Goal: Task Accomplishment & Management: Manage account settings

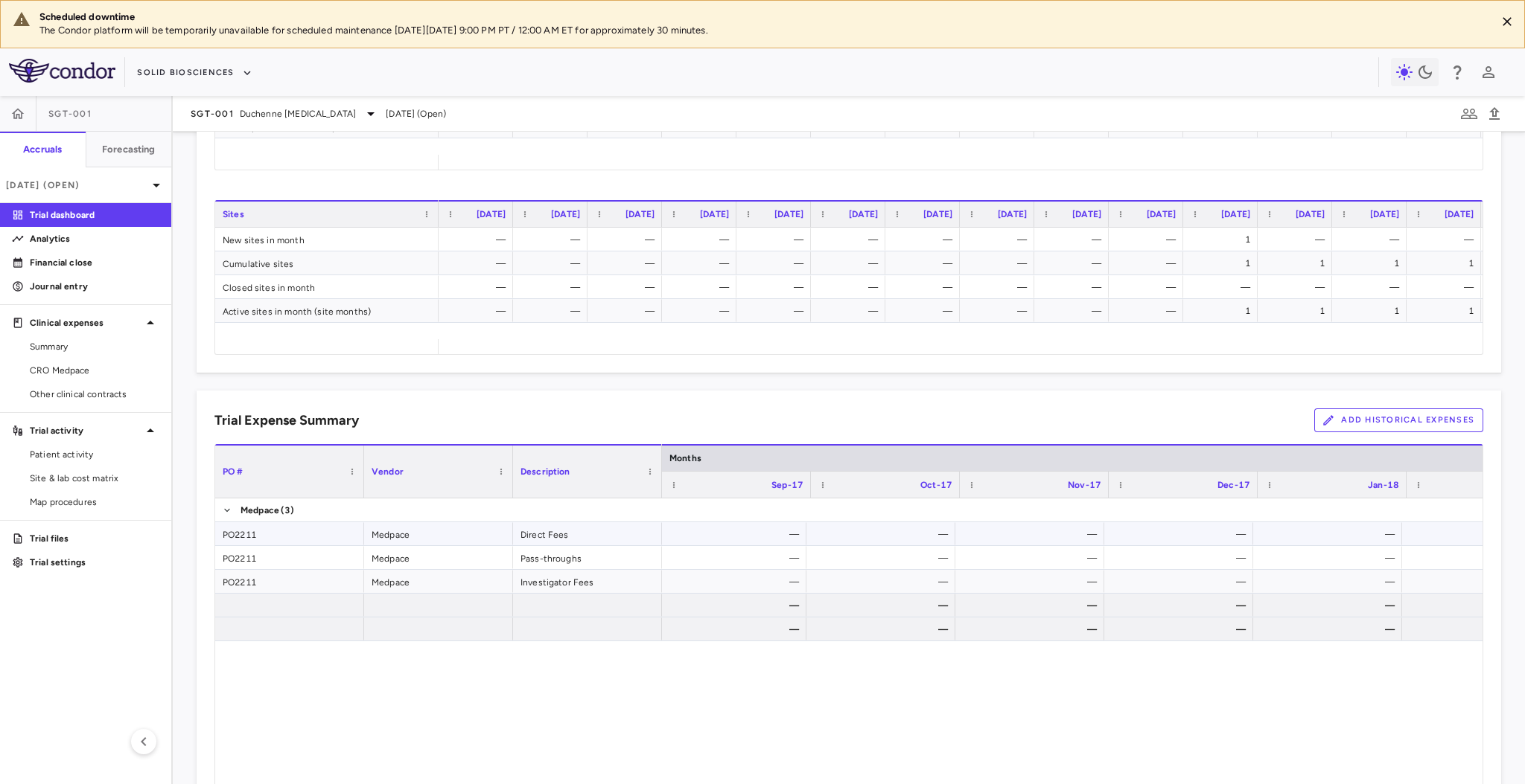
scroll to position [0, 1494]
click at [1423, 416] on button "Add Historical Expenses" at bounding box center [1399, 420] width 169 height 24
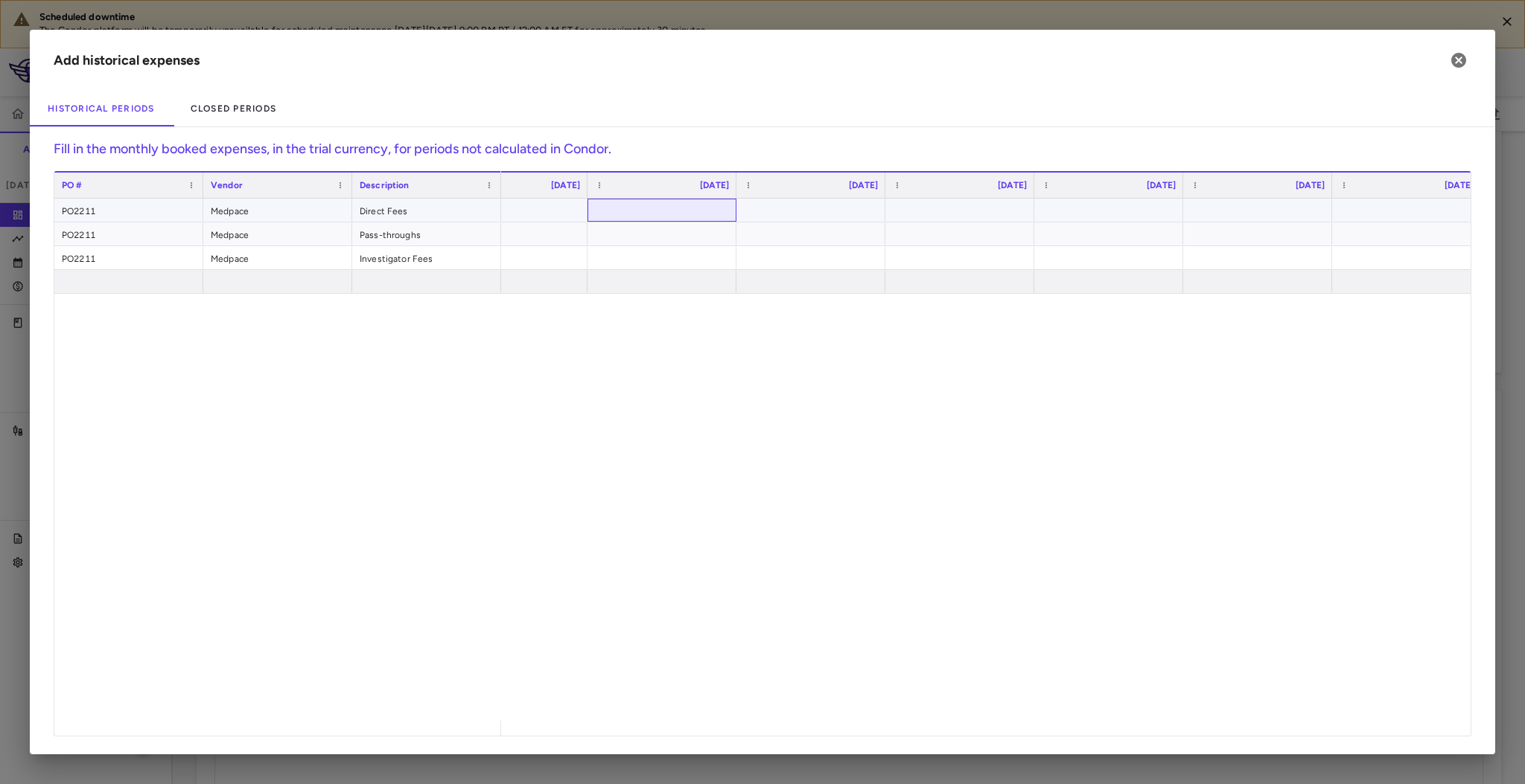
click at [636, 210] on div at bounding box center [662, 210] width 134 height 22
click at [713, 388] on div "​" at bounding box center [986, 460] width 969 height 523
click at [1460, 66] on icon "button" at bounding box center [1459, 60] width 15 height 15
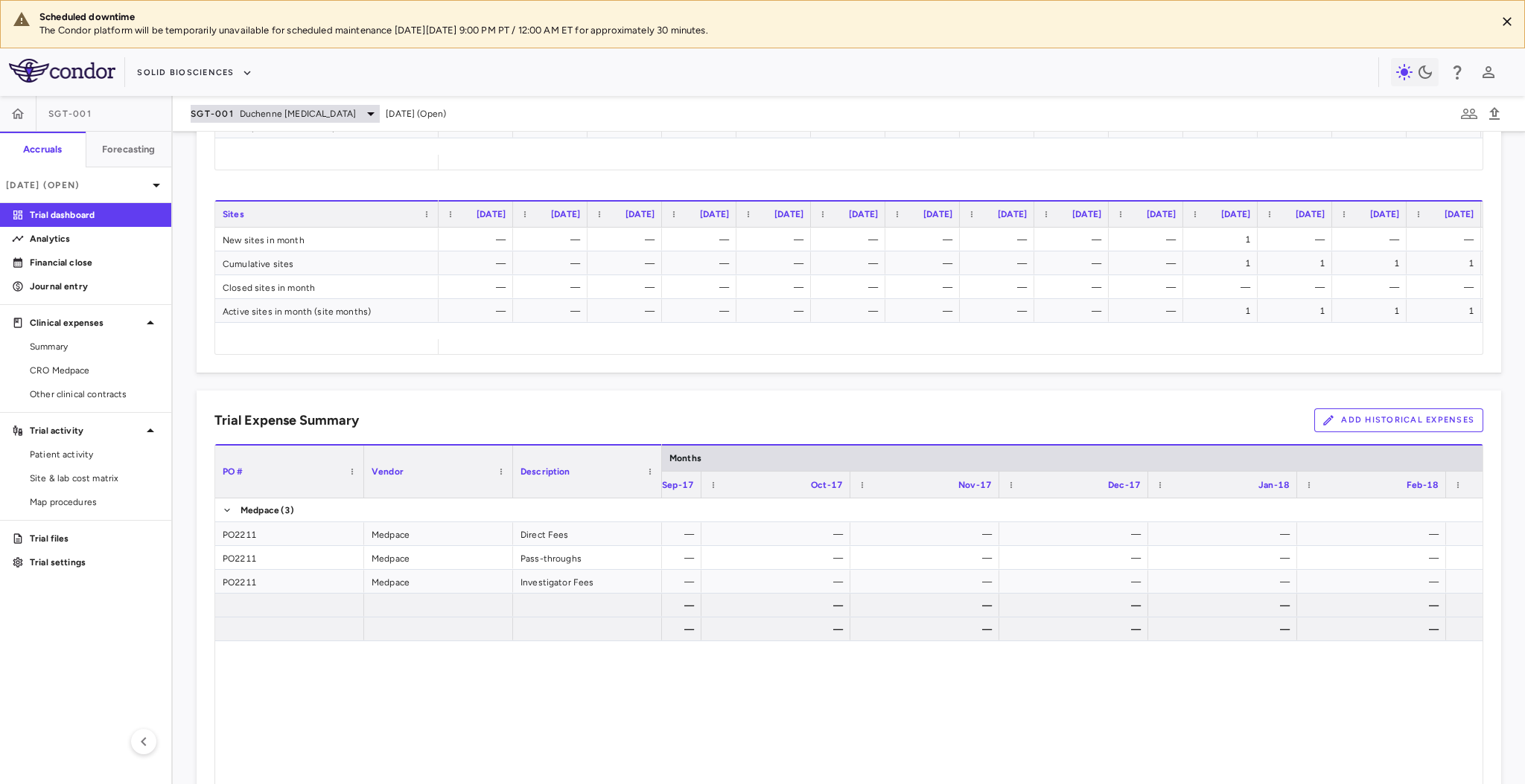
click at [278, 113] on span "Duchenne [MEDICAL_DATA]" at bounding box center [297, 113] width 116 height 14
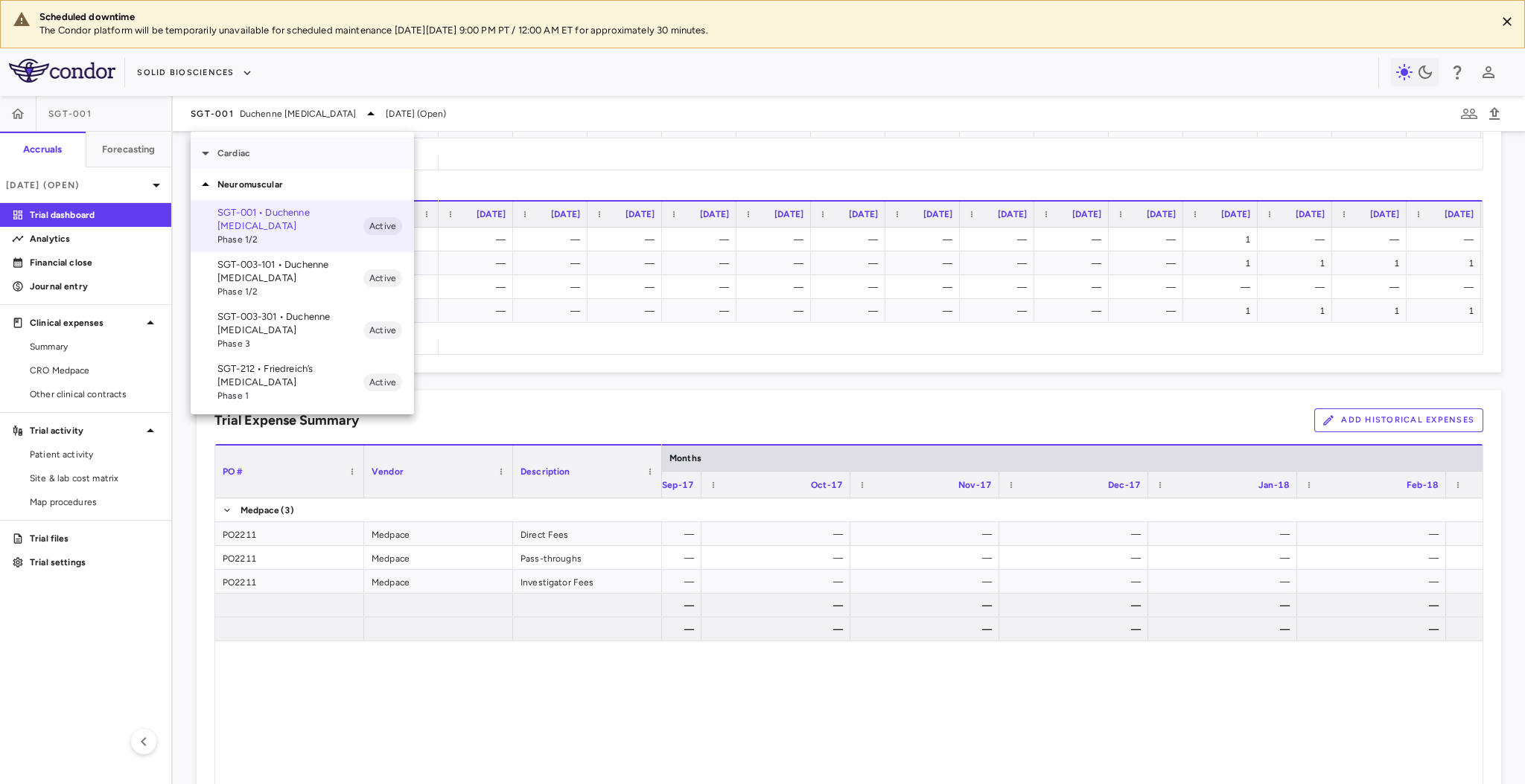
click at [270, 161] on div "Cardiac" at bounding box center [301, 153] width 223 height 31
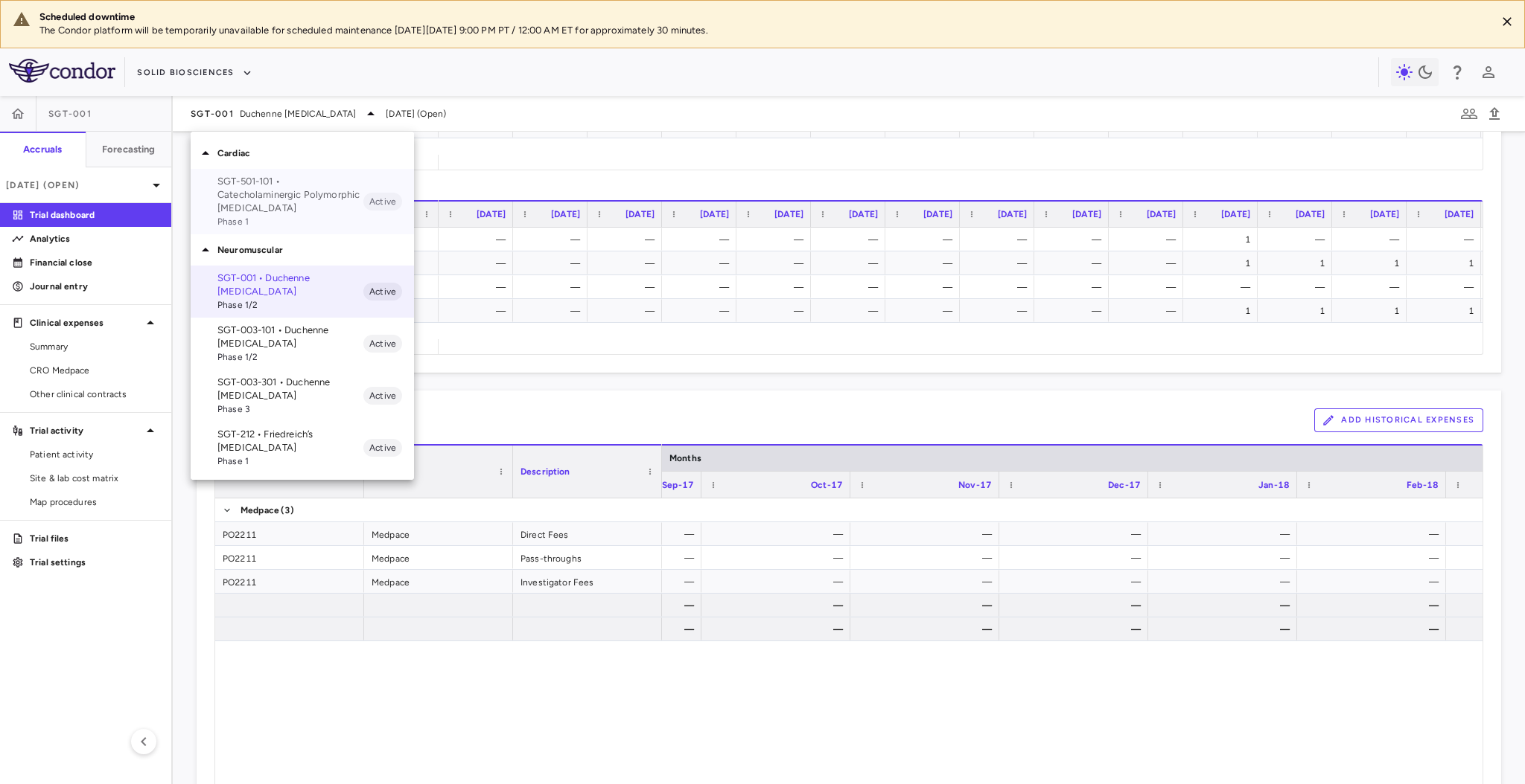
click at [275, 192] on p "SGT-501-101 • Catecholaminergic Polymorphic [MEDICAL_DATA]" at bounding box center [290, 195] width 146 height 40
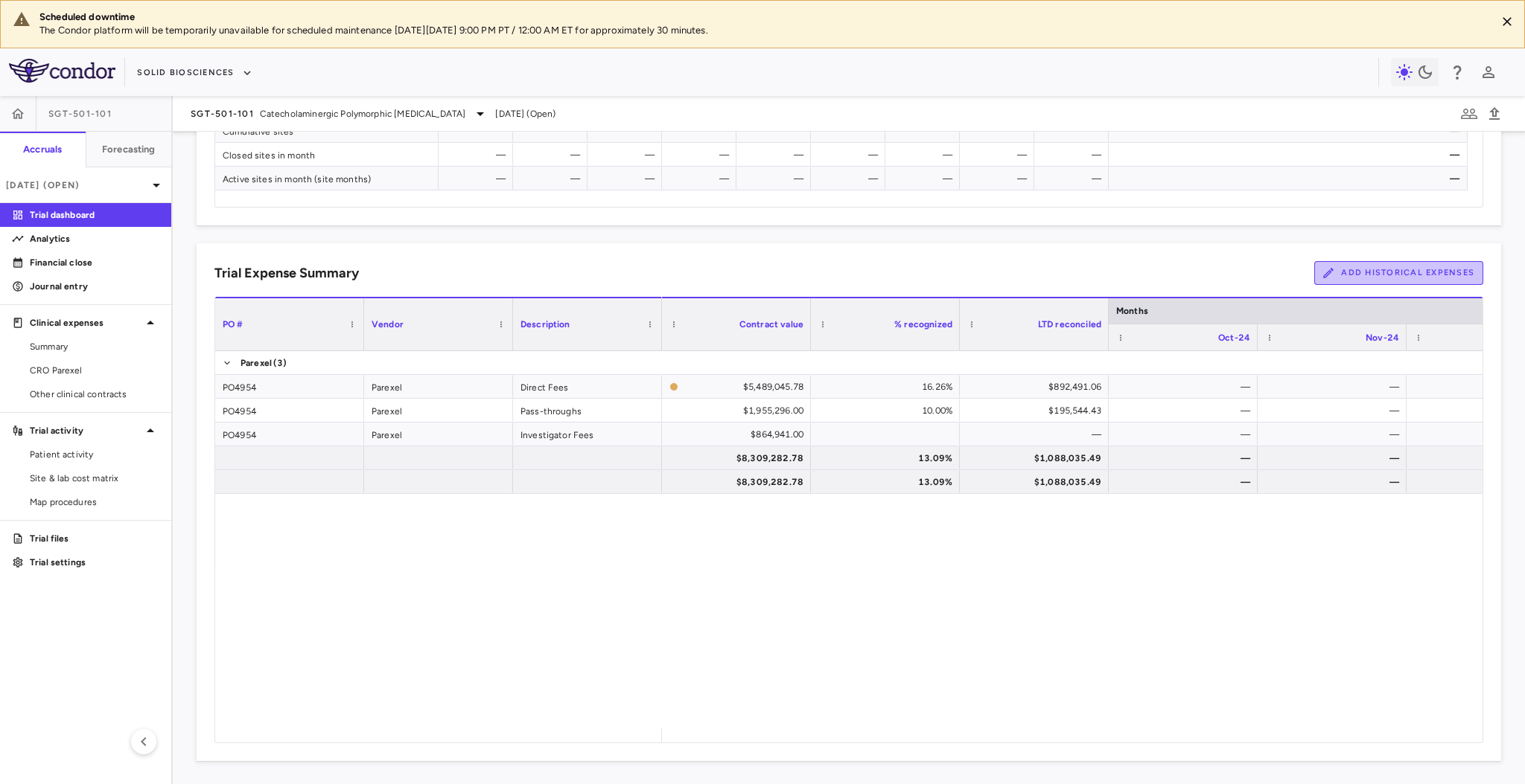
click at [1347, 281] on button "Add Historical Expenses" at bounding box center [1399, 273] width 169 height 24
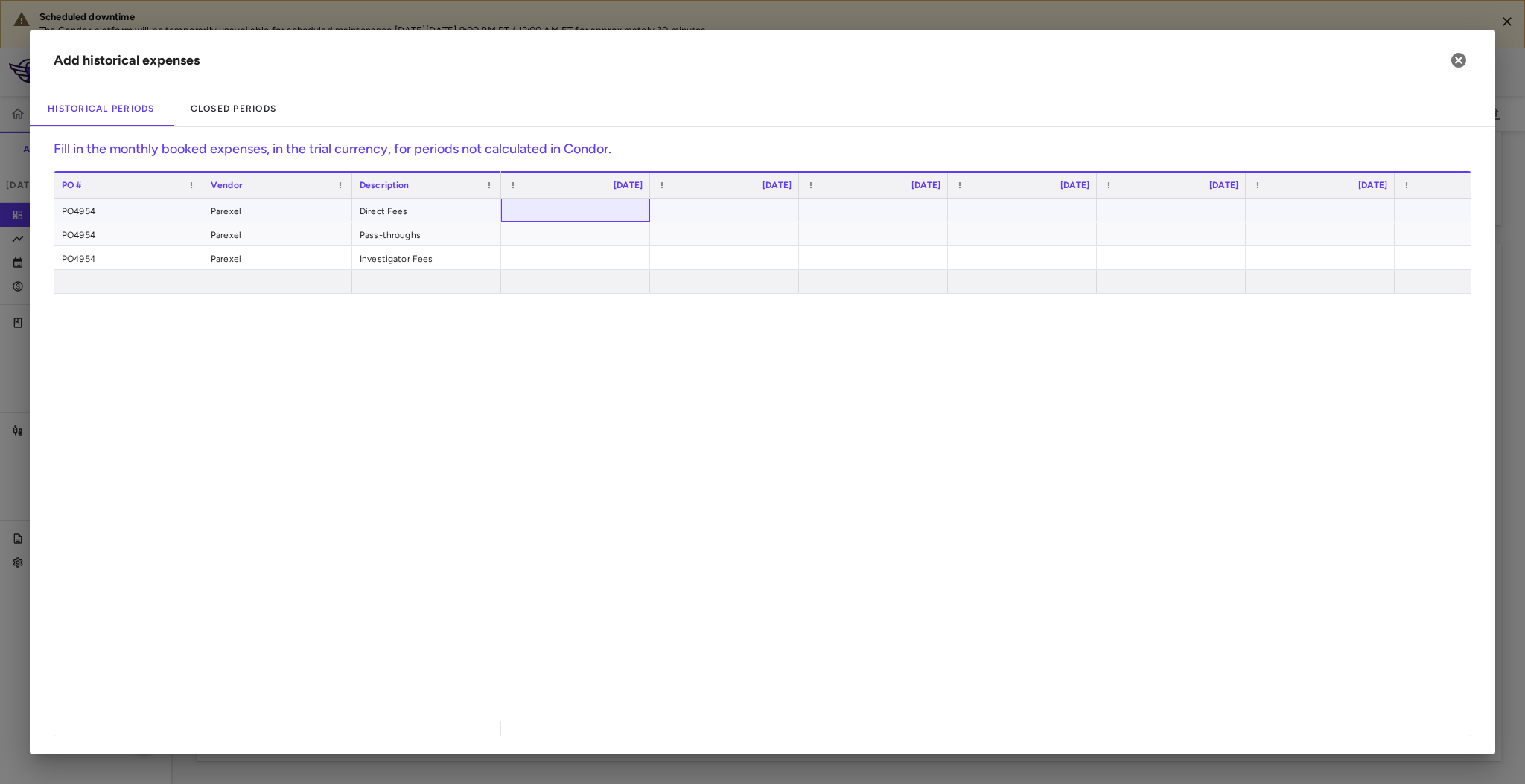
click at [606, 211] on div at bounding box center [576, 210] width 134 height 22
click at [730, 211] on div at bounding box center [725, 210] width 134 height 22
click at [871, 207] on div "$411,678.00" at bounding box center [876, 211] width 128 height 24
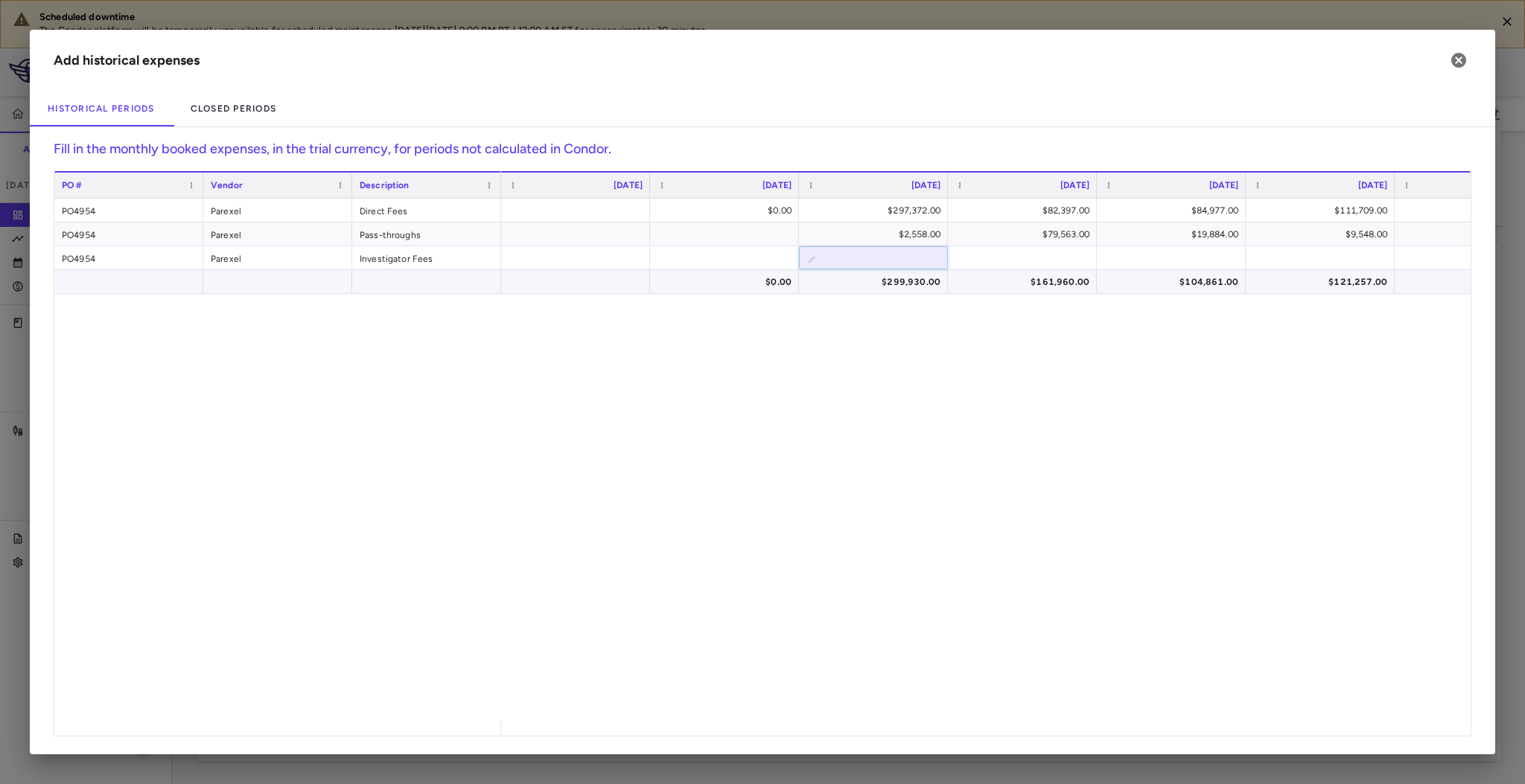
type input "*"
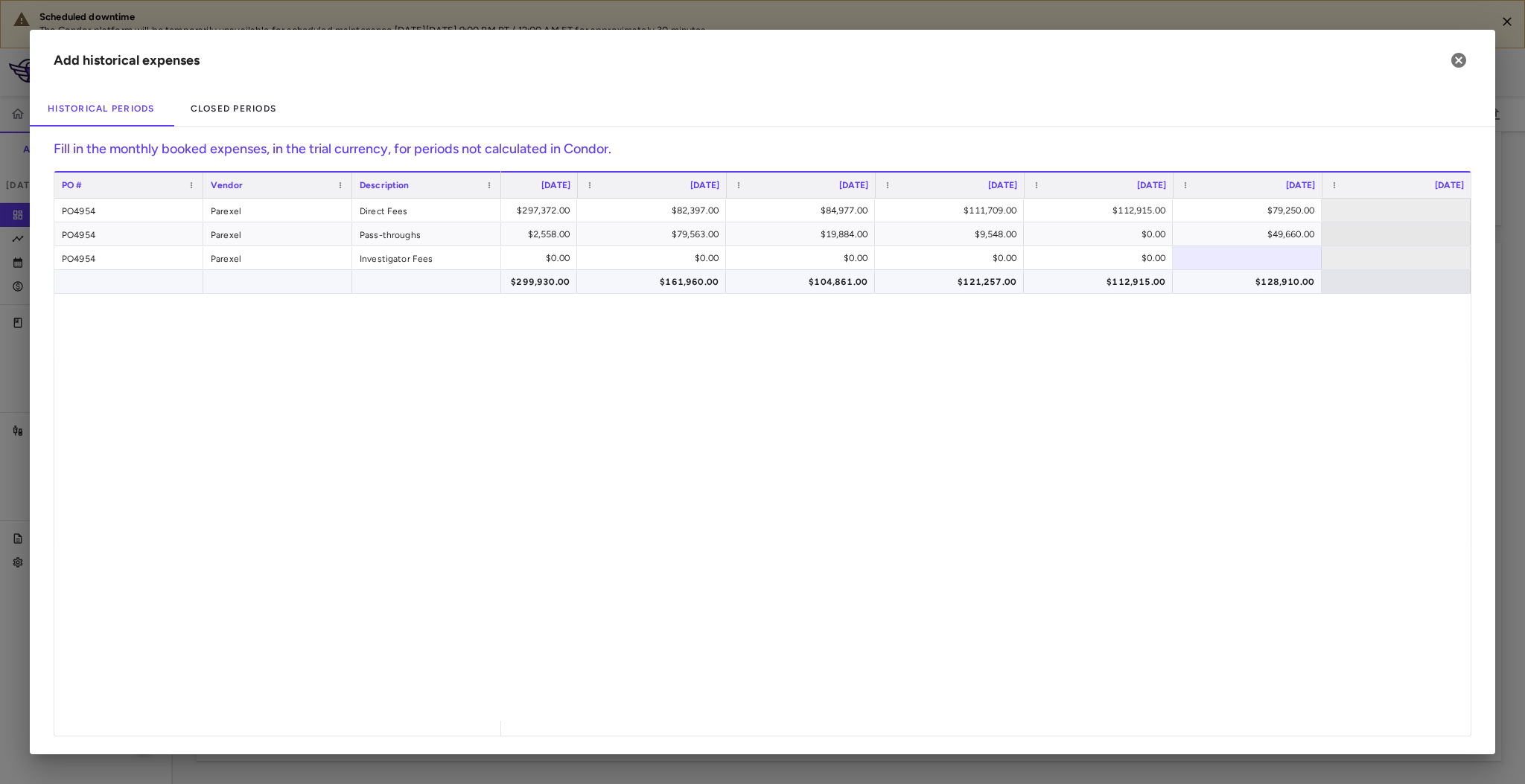
scroll to position [0, 371]
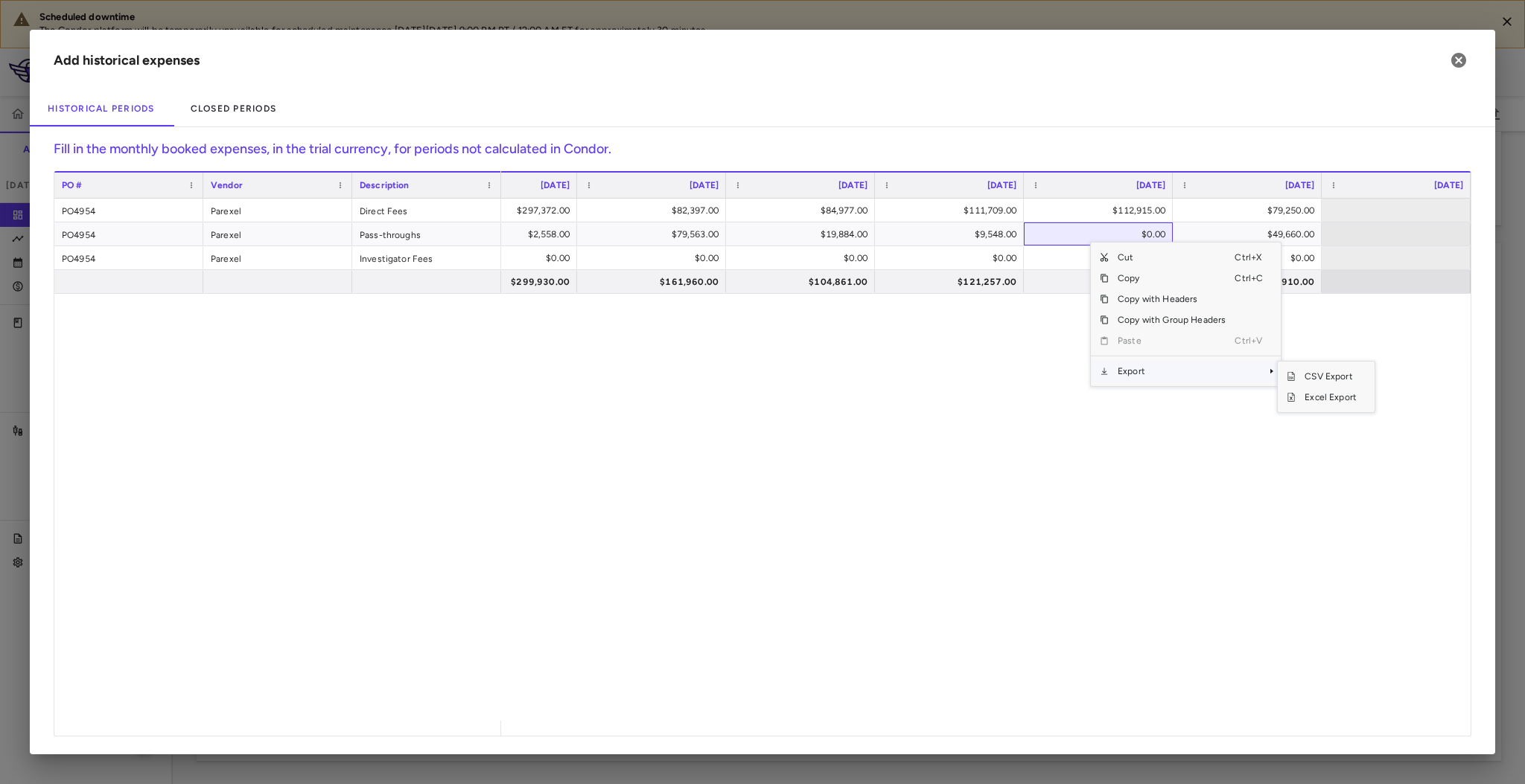
click at [1169, 376] on span "Export" at bounding box center [1172, 372] width 126 height 21
click at [1327, 396] on span "Excel Export" at bounding box center [1331, 397] width 70 height 21
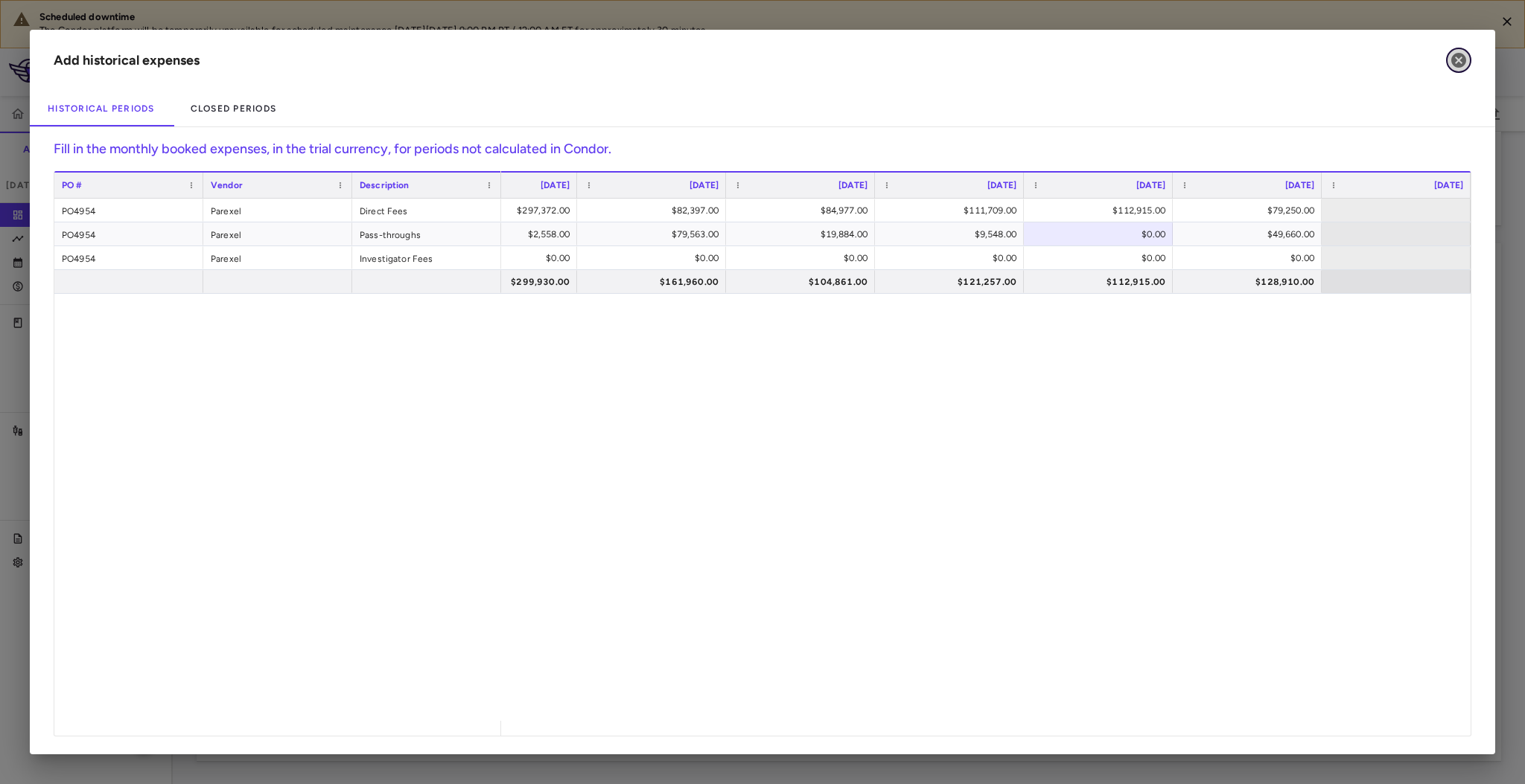
click at [1458, 59] on icon "button" at bounding box center [1459, 60] width 18 height 18
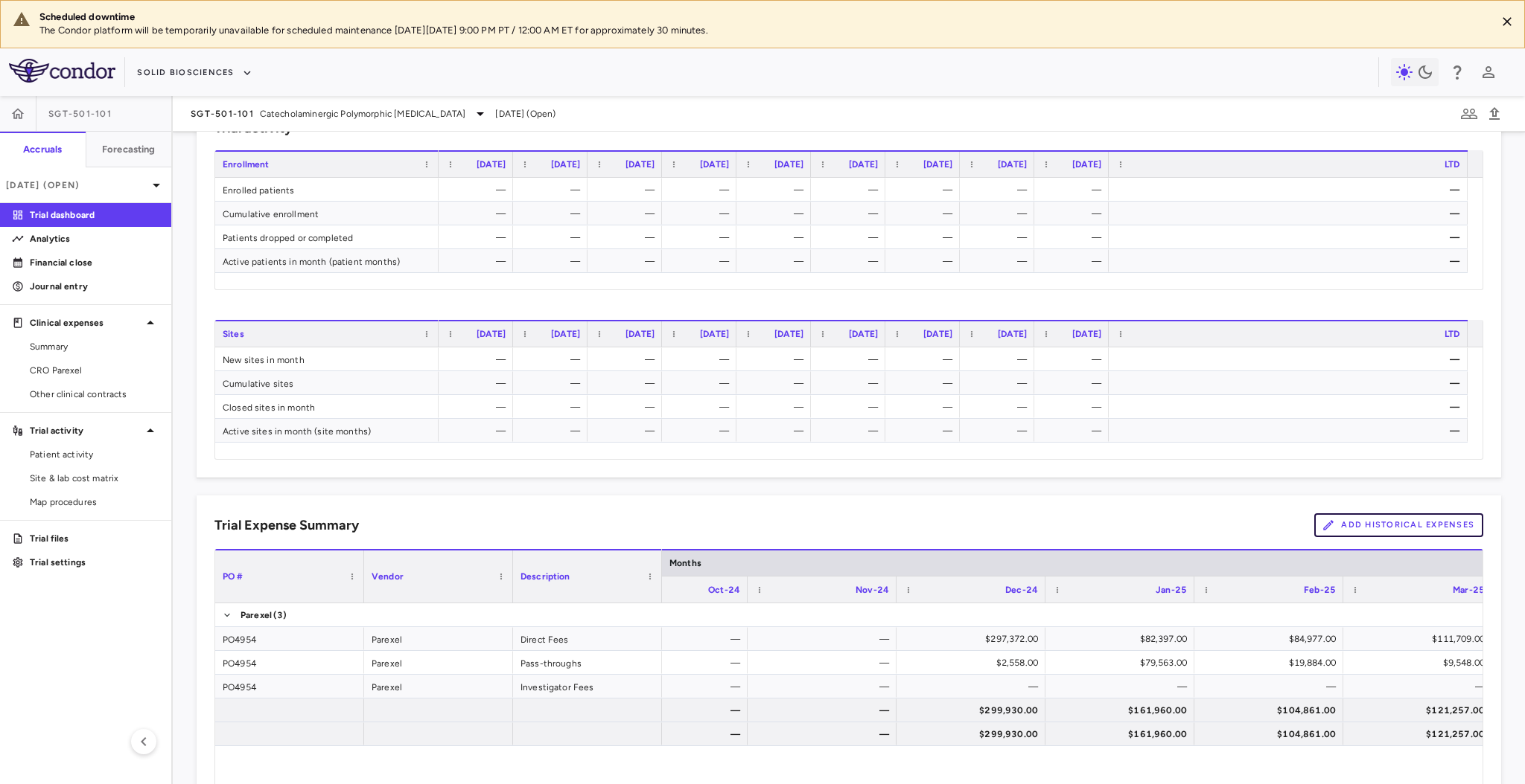
scroll to position [839, 0]
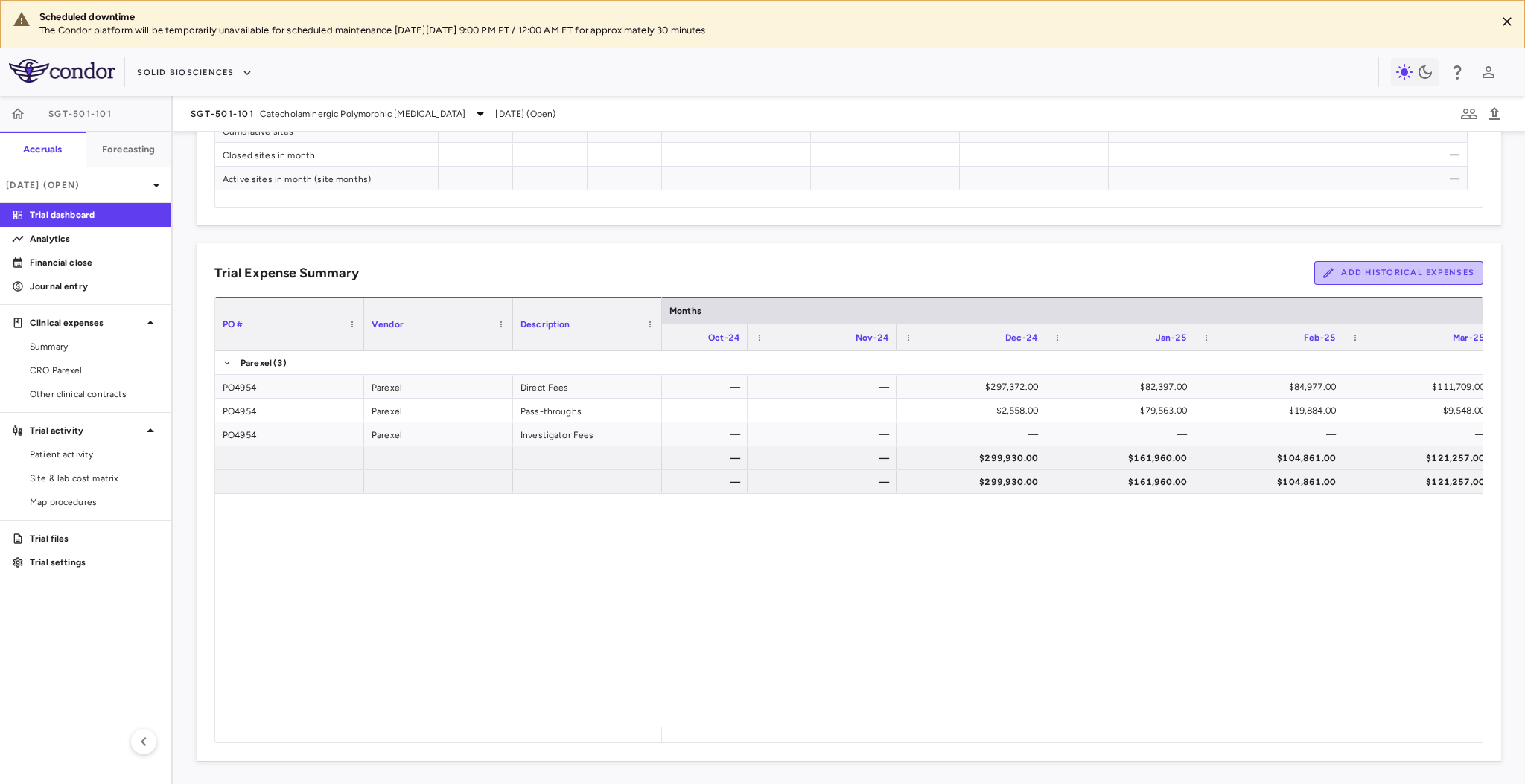
click at [1347, 281] on button "Add Historical Expenses" at bounding box center [1399, 273] width 169 height 24
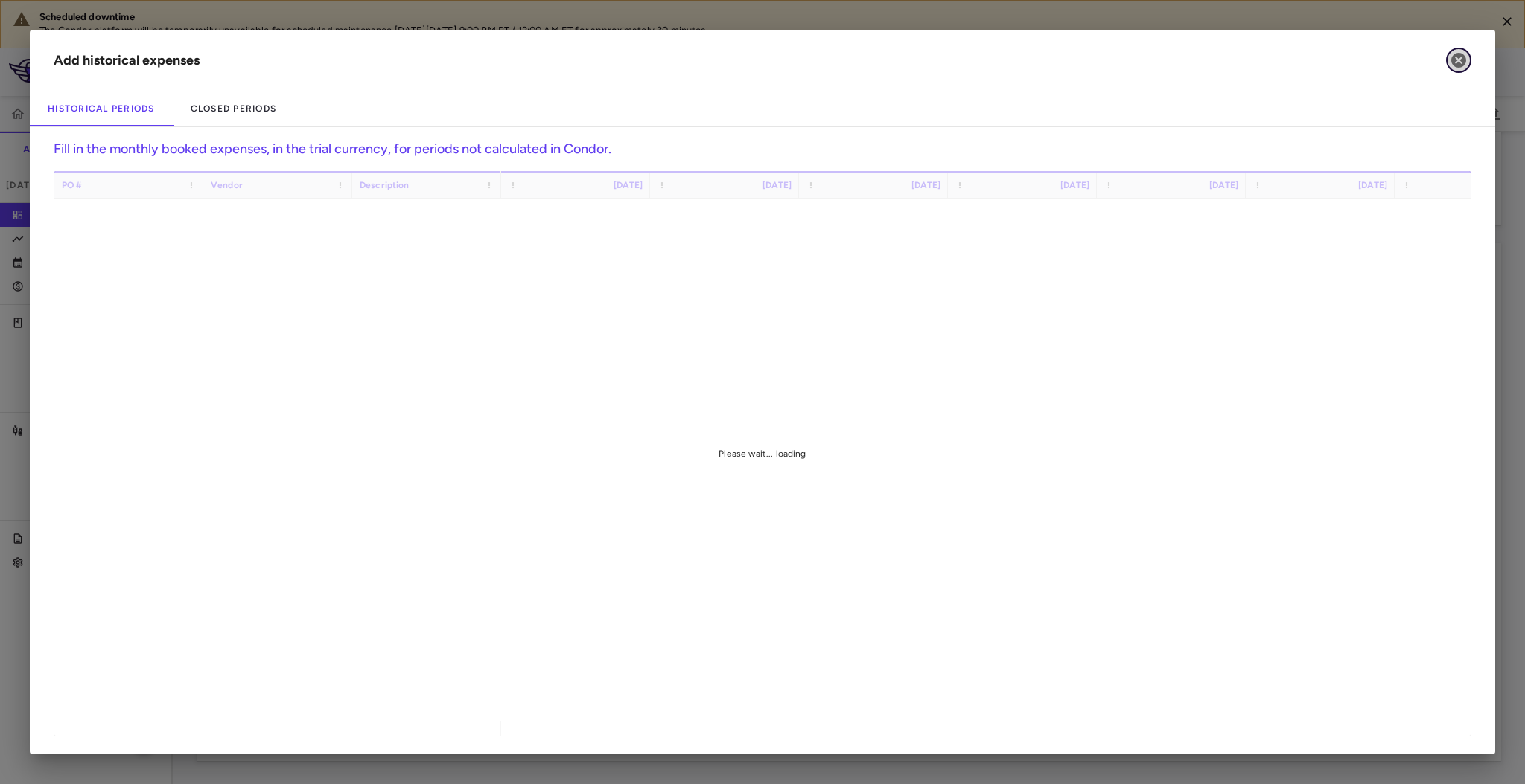
click at [1455, 51] on icon "button" at bounding box center [1459, 60] width 18 height 18
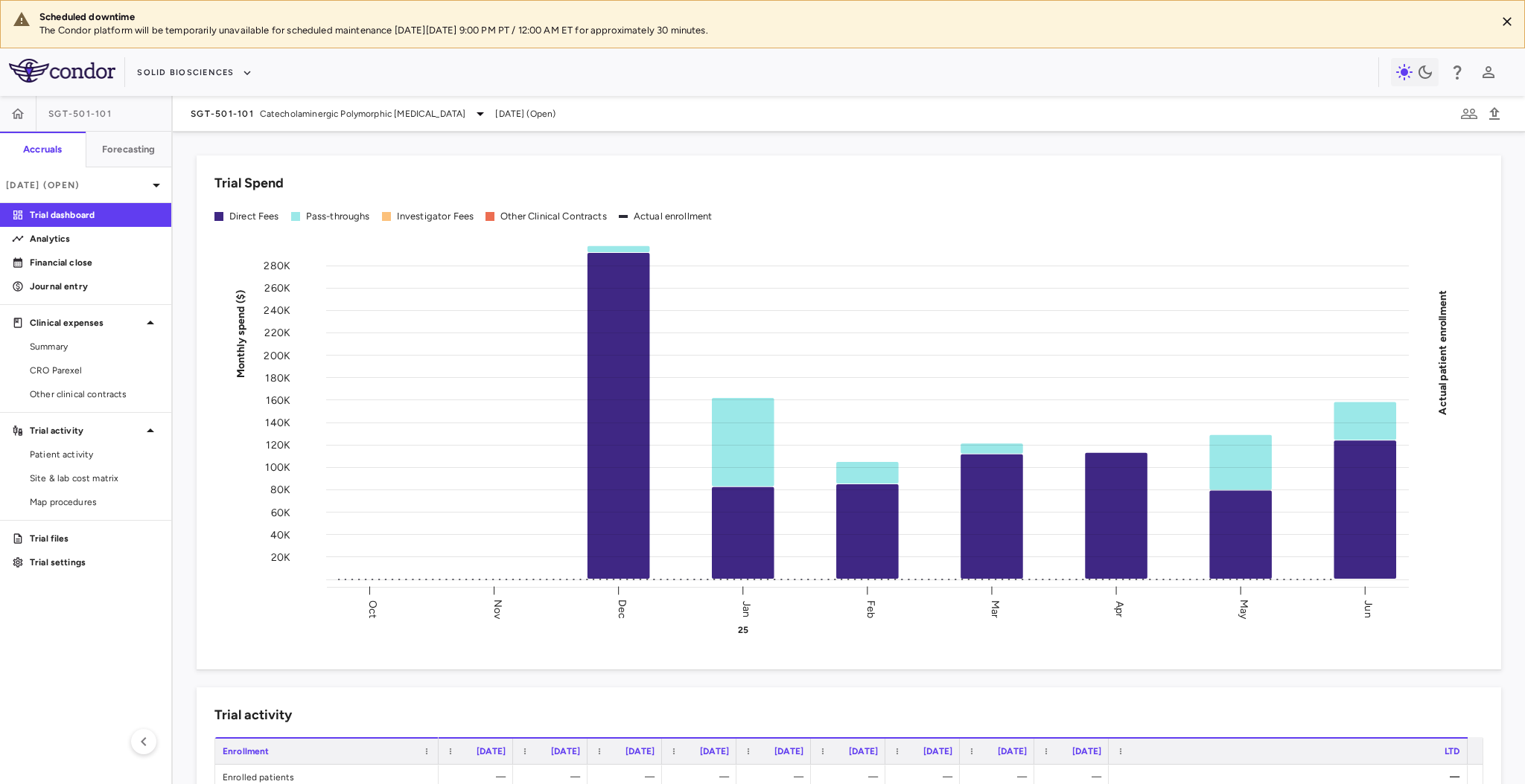
scroll to position [1, 0]
click at [220, 68] on button "Solid Biosciences" at bounding box center [194, 73] width 114 height 24
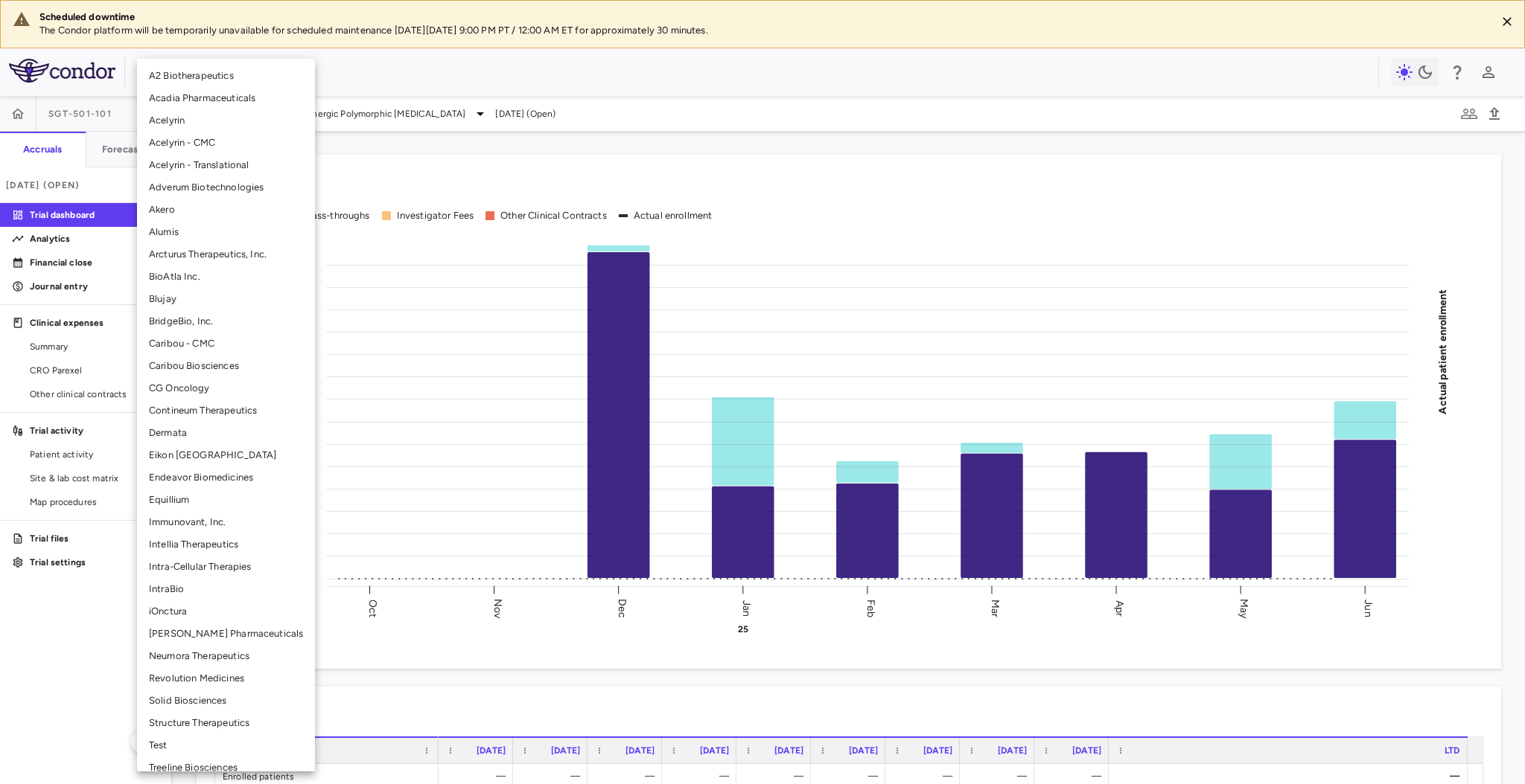
click at [351, 70] on div at bounding box center [762, 392] width 1525 height 784
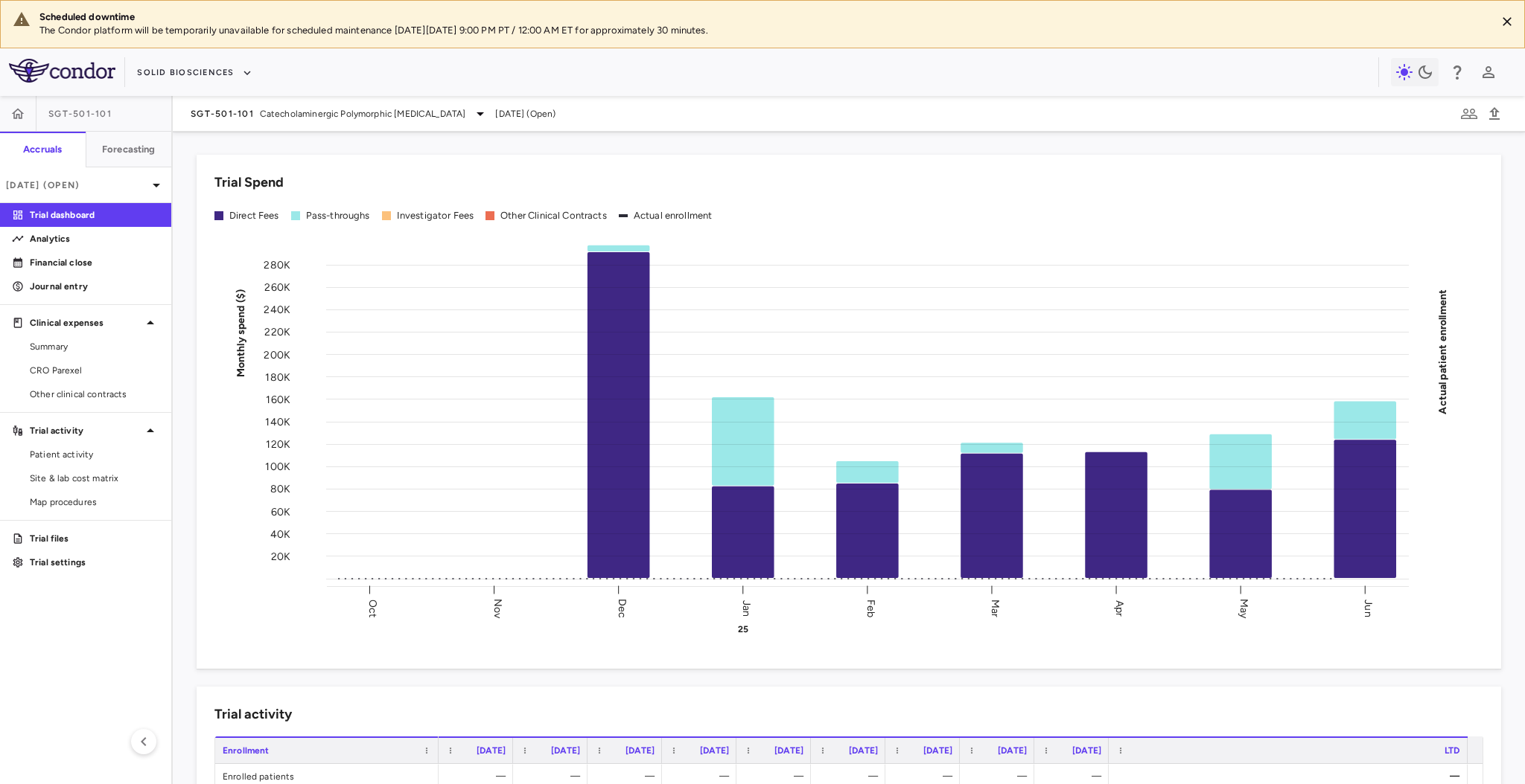
click at [392, 109] on span "Catecholaminergic Polymorphic [MEDICAL_DATA]" at bounding box center [363, 113] width 206 height 14
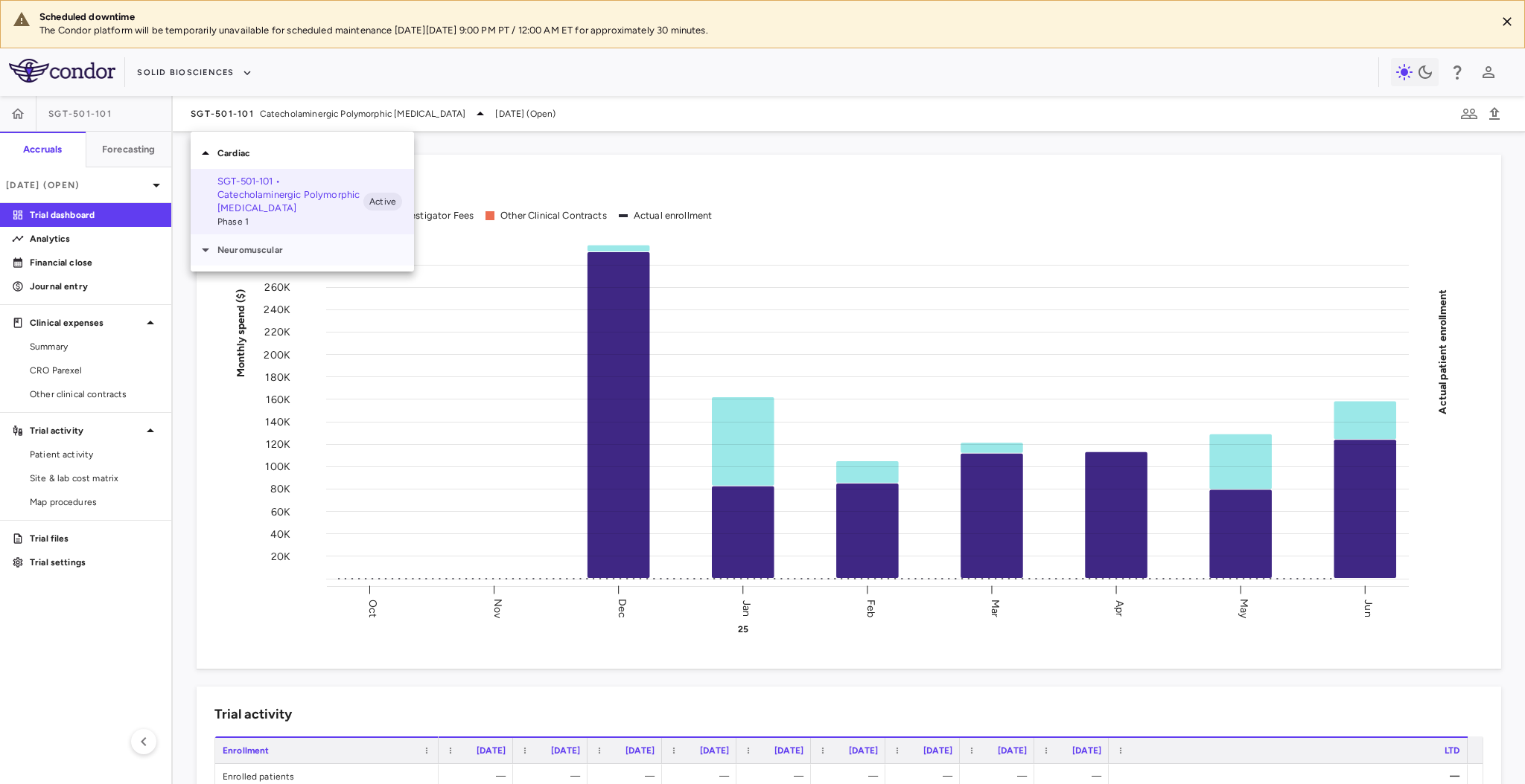
click at [313, 245] on p "Neuromuscular" at bounding box center [316, 249] width 197 height 14
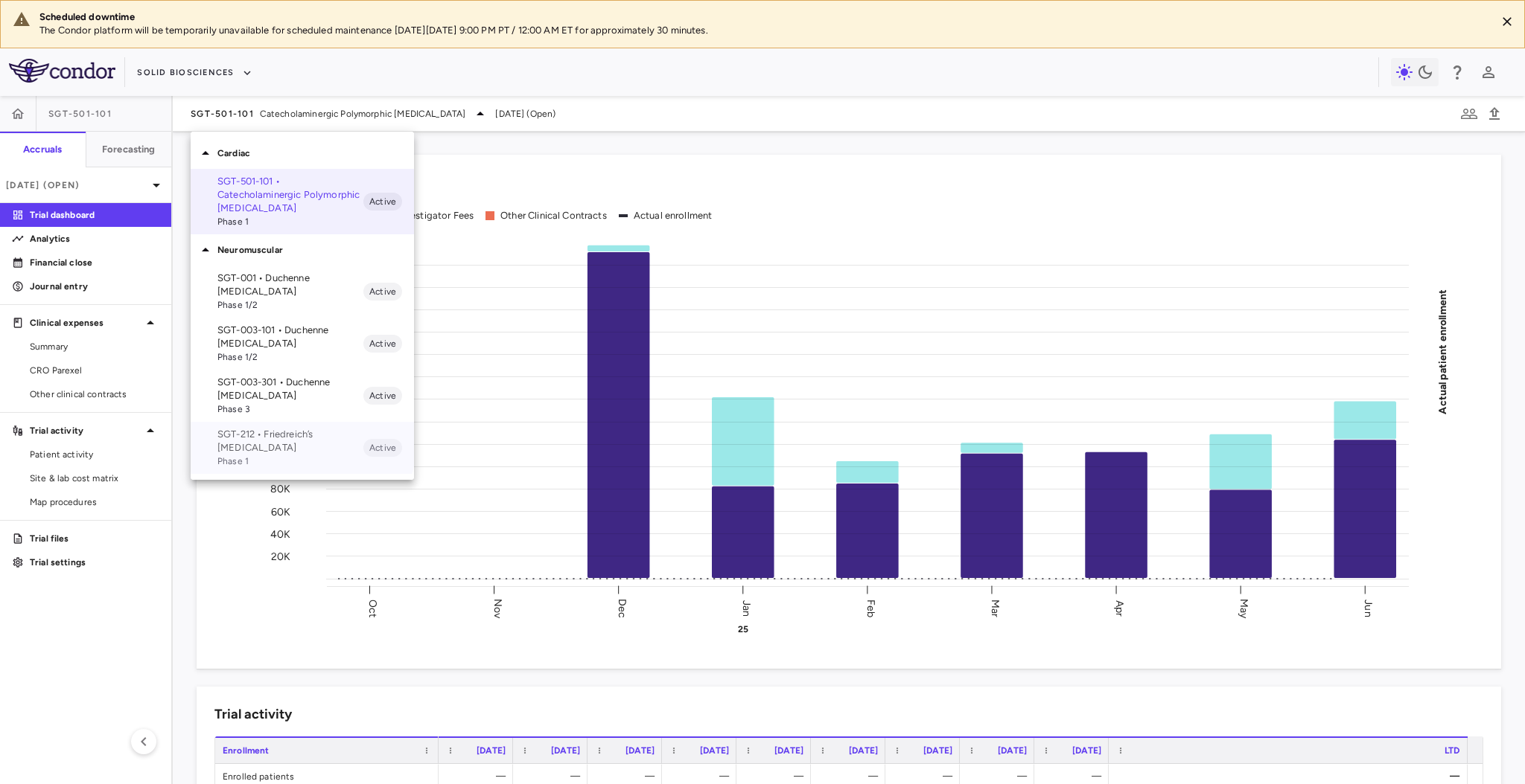
click at [281, 455] on span "Phase 1" at bounding box center [290, 461] width 146 height 14
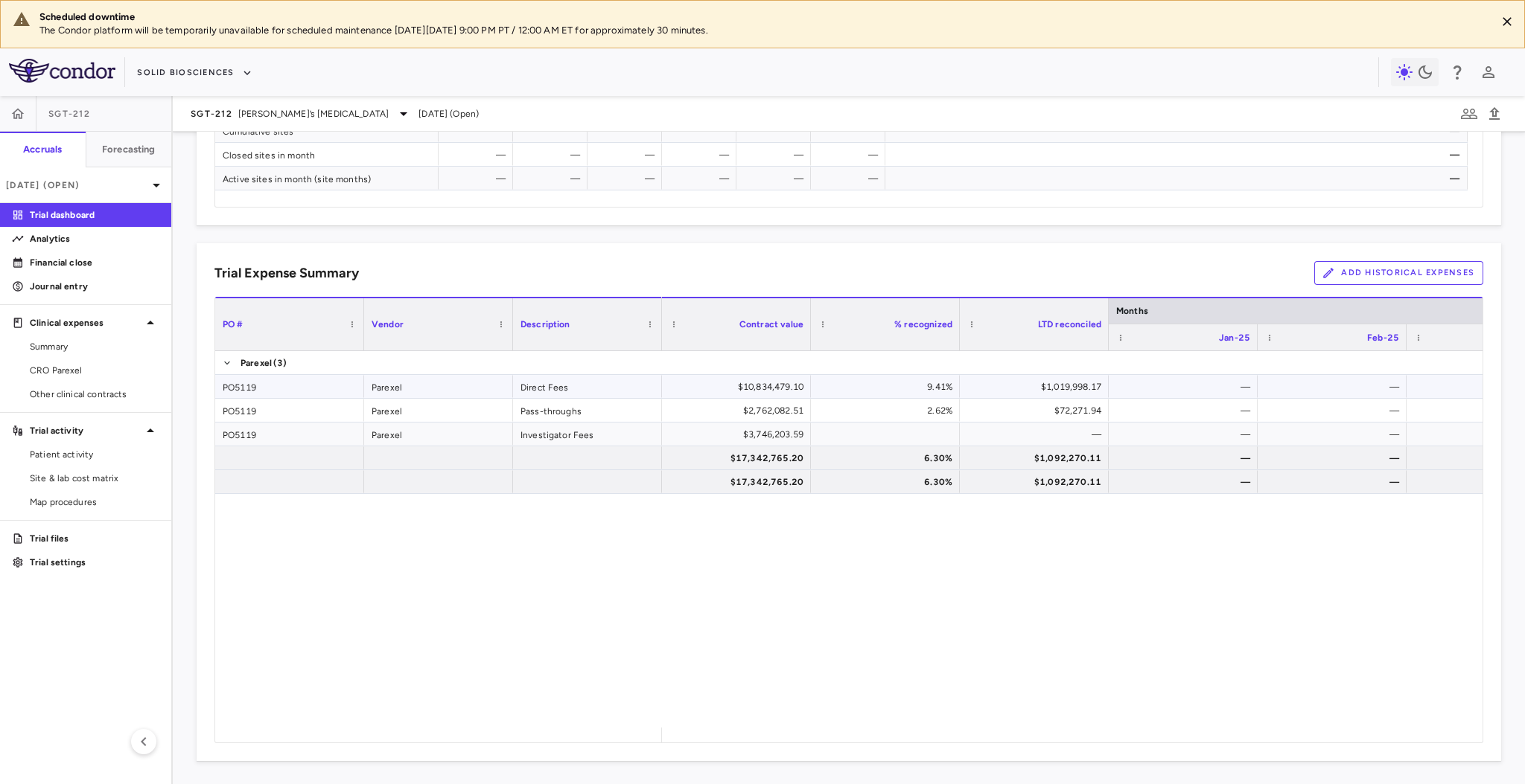
scroll to position [0, 0]
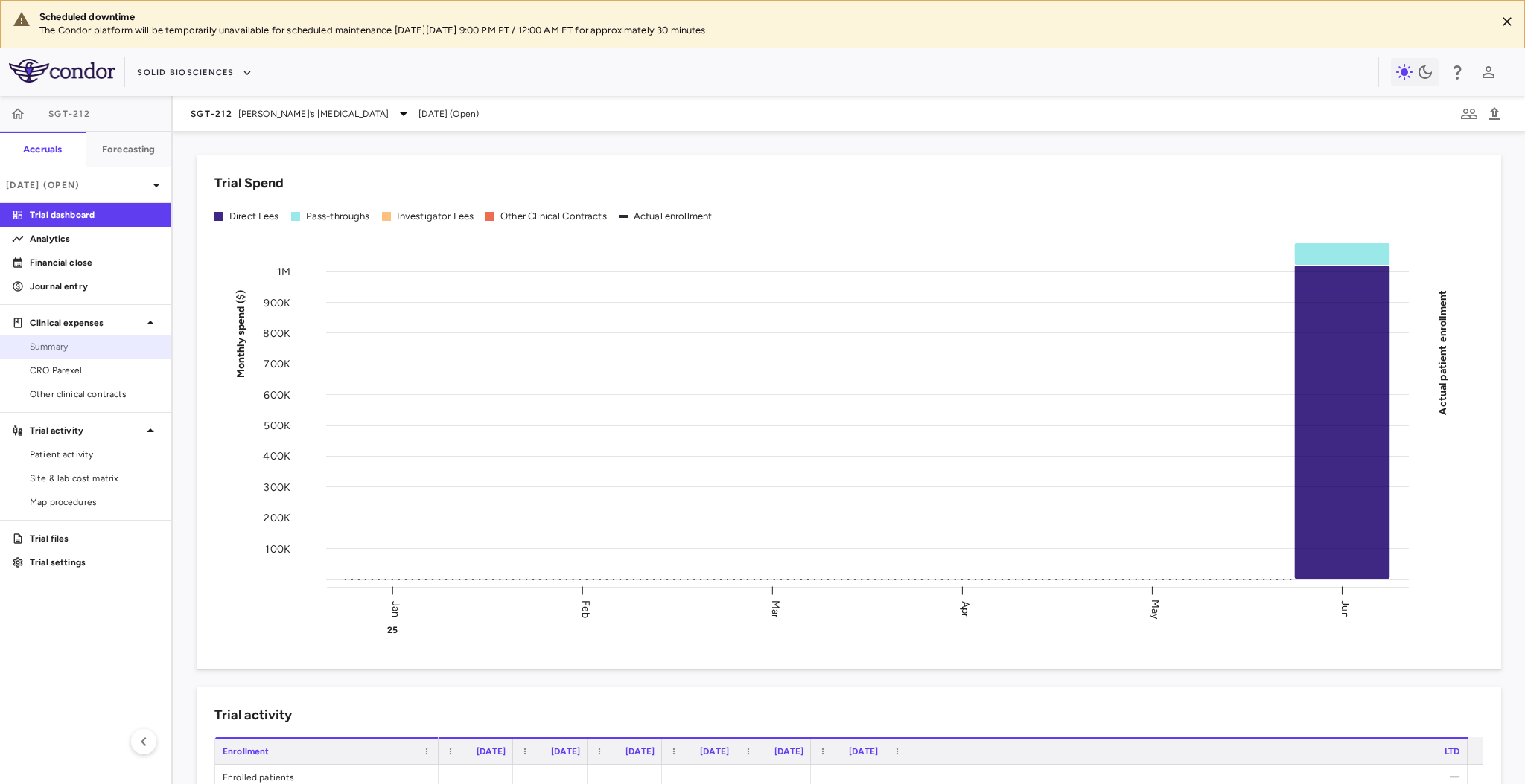
click at [95, 340] on span "Summary" at bounding box center [94, 347] width 130 height 14
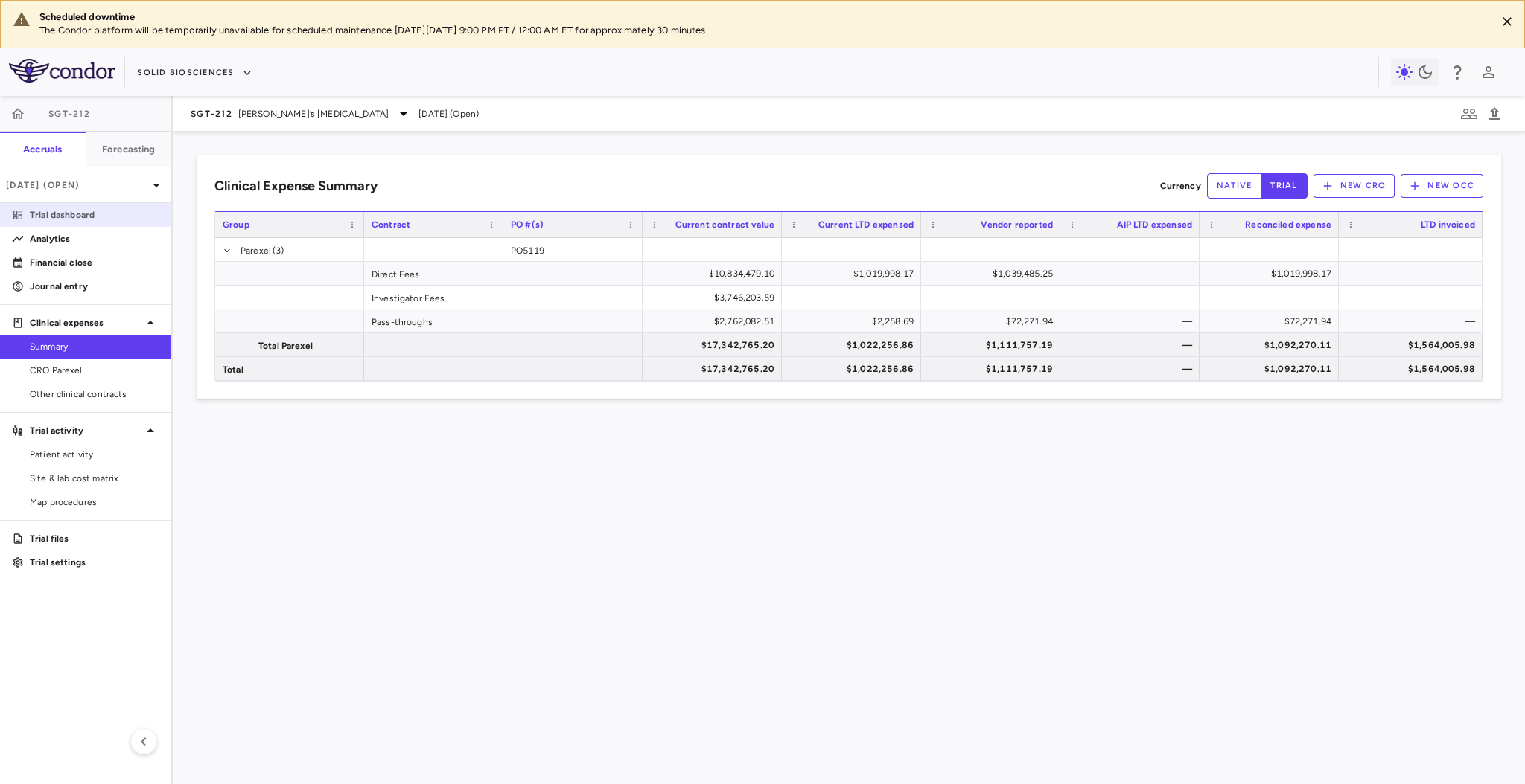
click at [69, 223] on link "Trial dashboard" at bounding box center [86, 215] width 171 height 22
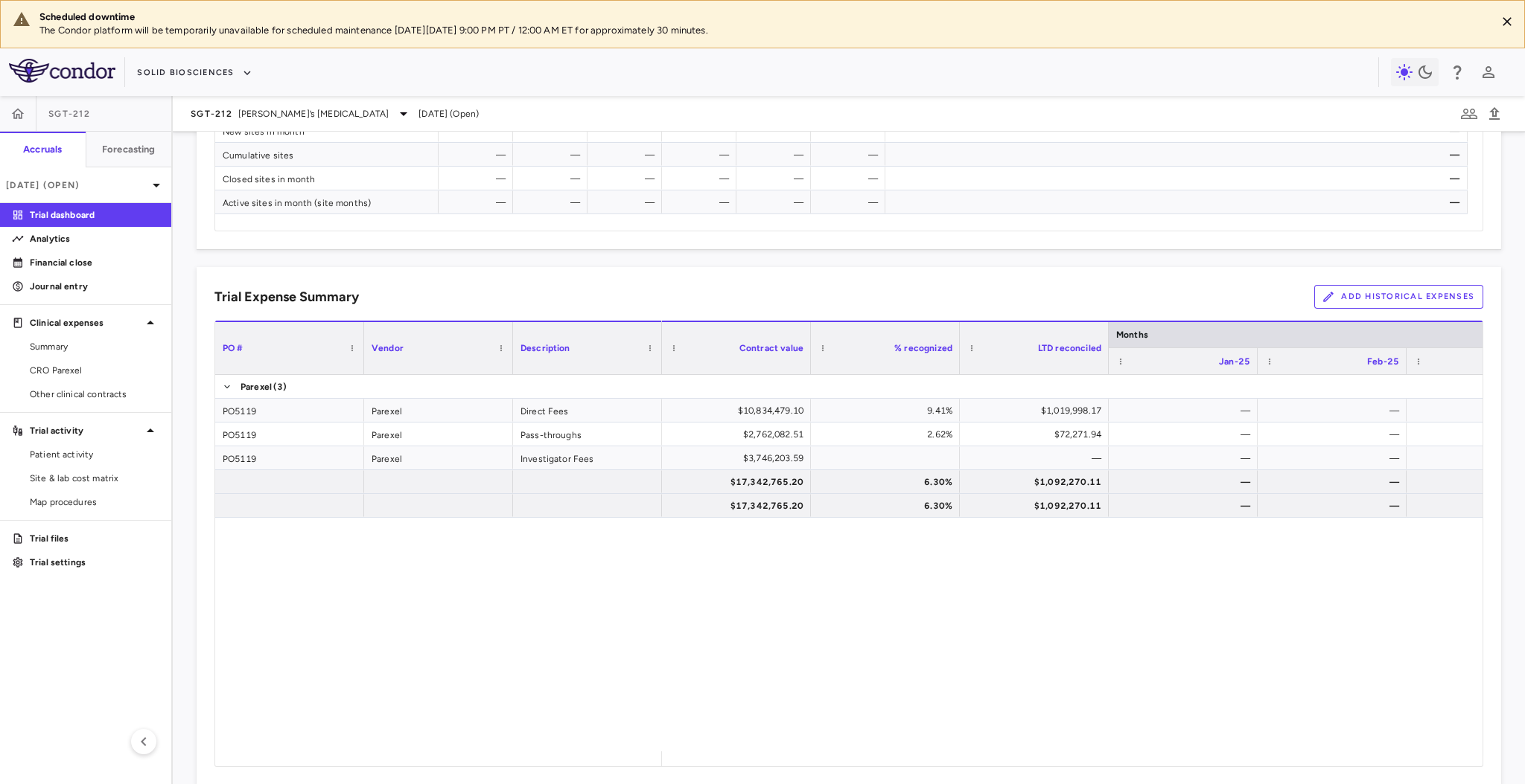
scroll to position [839, 0]
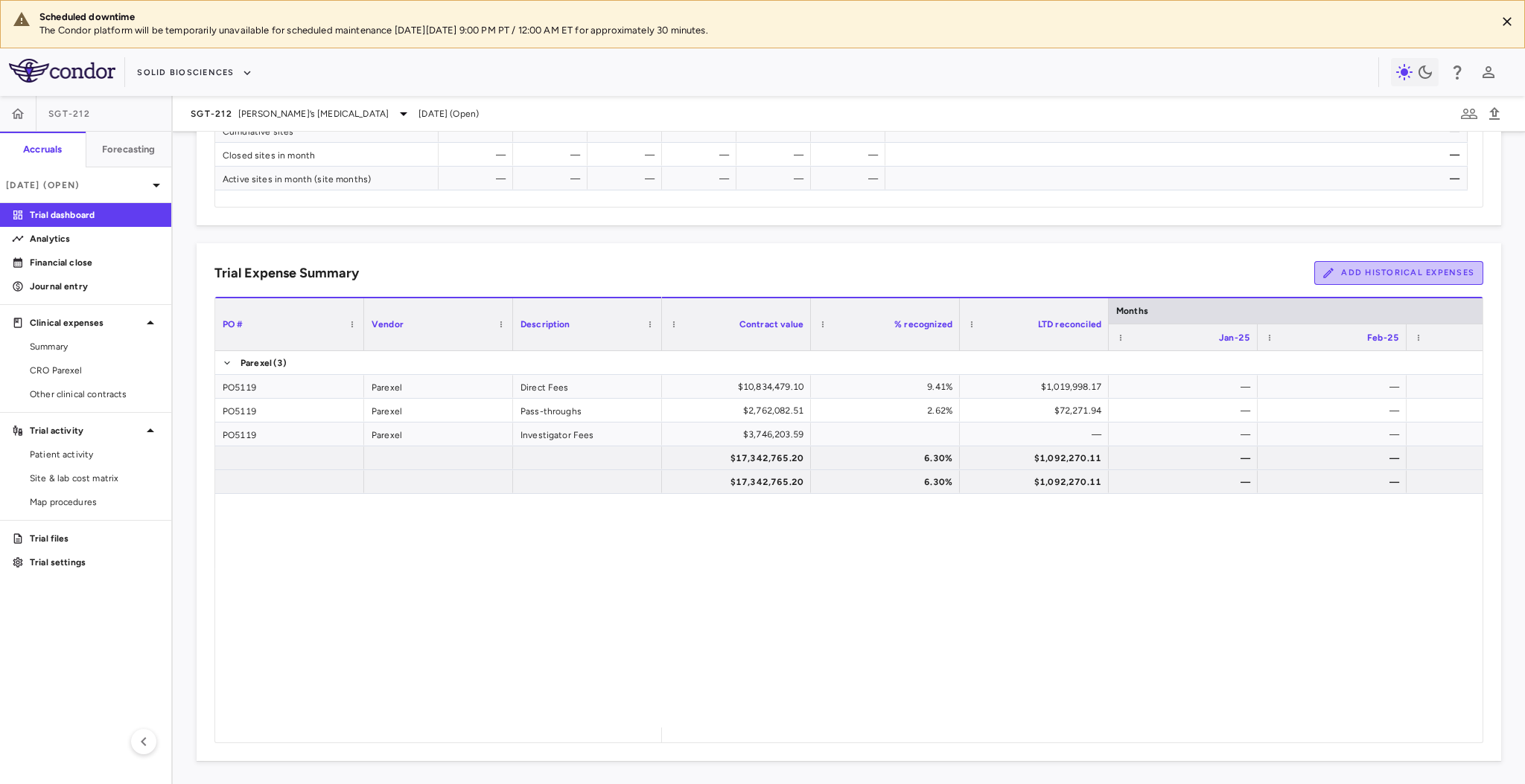
click at [1359, 267] on button "Add Historical Expenses" at bounding box center [1399, 273] width 169 height 24
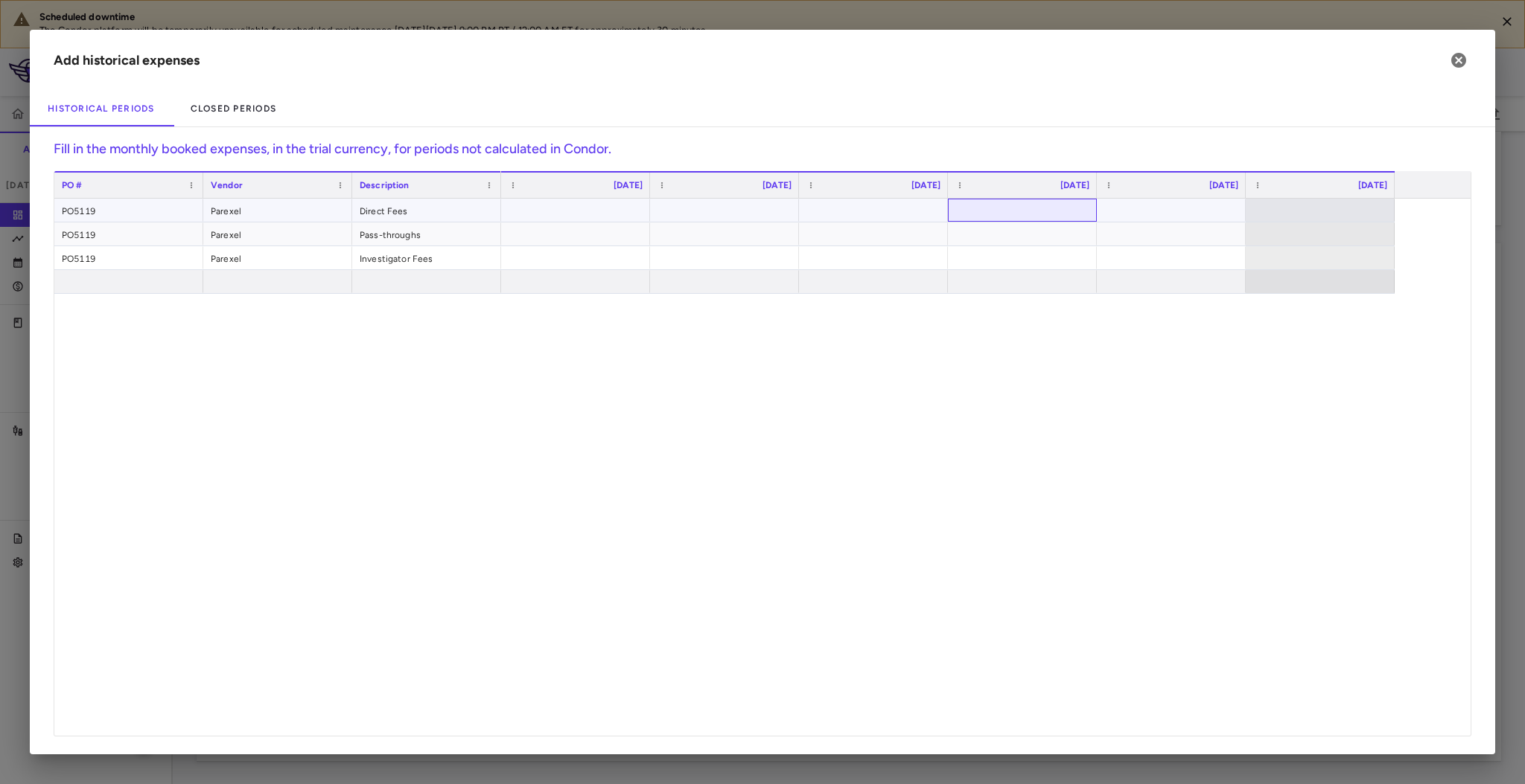
click at [1052, 201] on div at bounding box center [1023, 210] width 134 height 22
click at [955, 433] on div "$819,290.55 $133,896.29 $5,913.98 $21,330.00 $825,204.53 $155,226.29" at bounding box center [986, 468] width 969 height 537
click at [1458, 52] on icon "button" at bounding box center [1459, 60] width 18 height 18
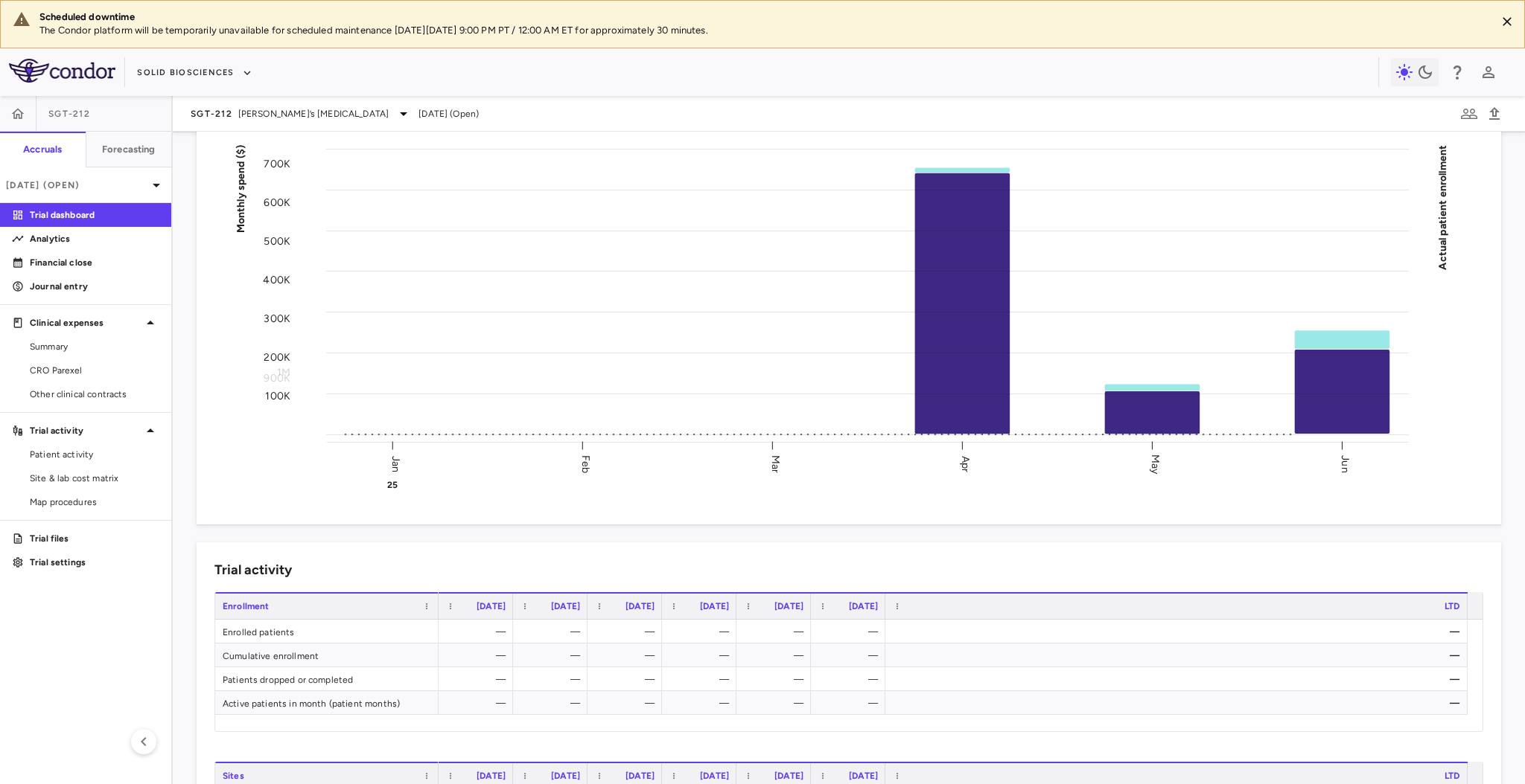
scroll to position [0, 0]
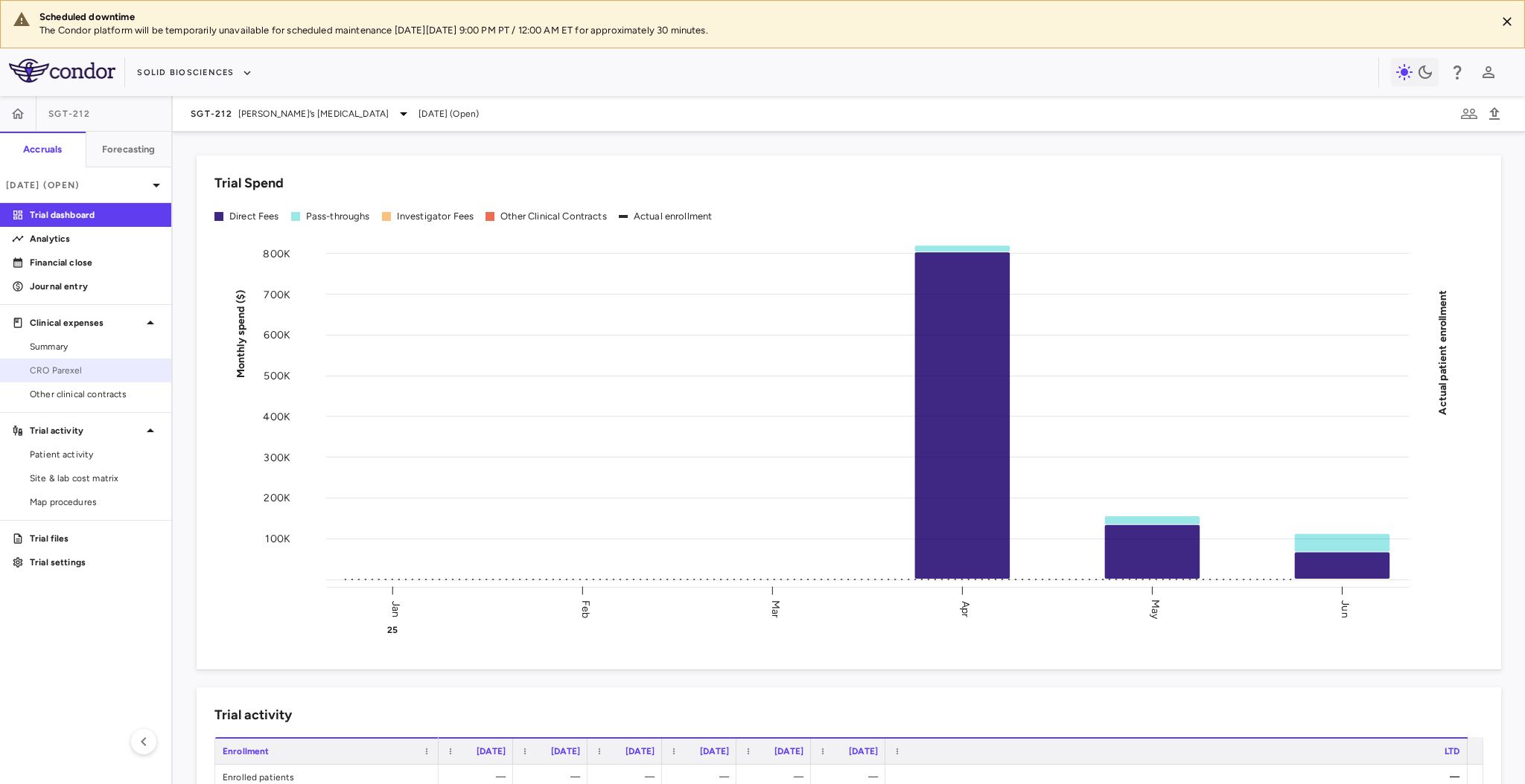
click at [92, 362] on link "CRO Parexel" at bounding box center [86, 371] width 171 height 22
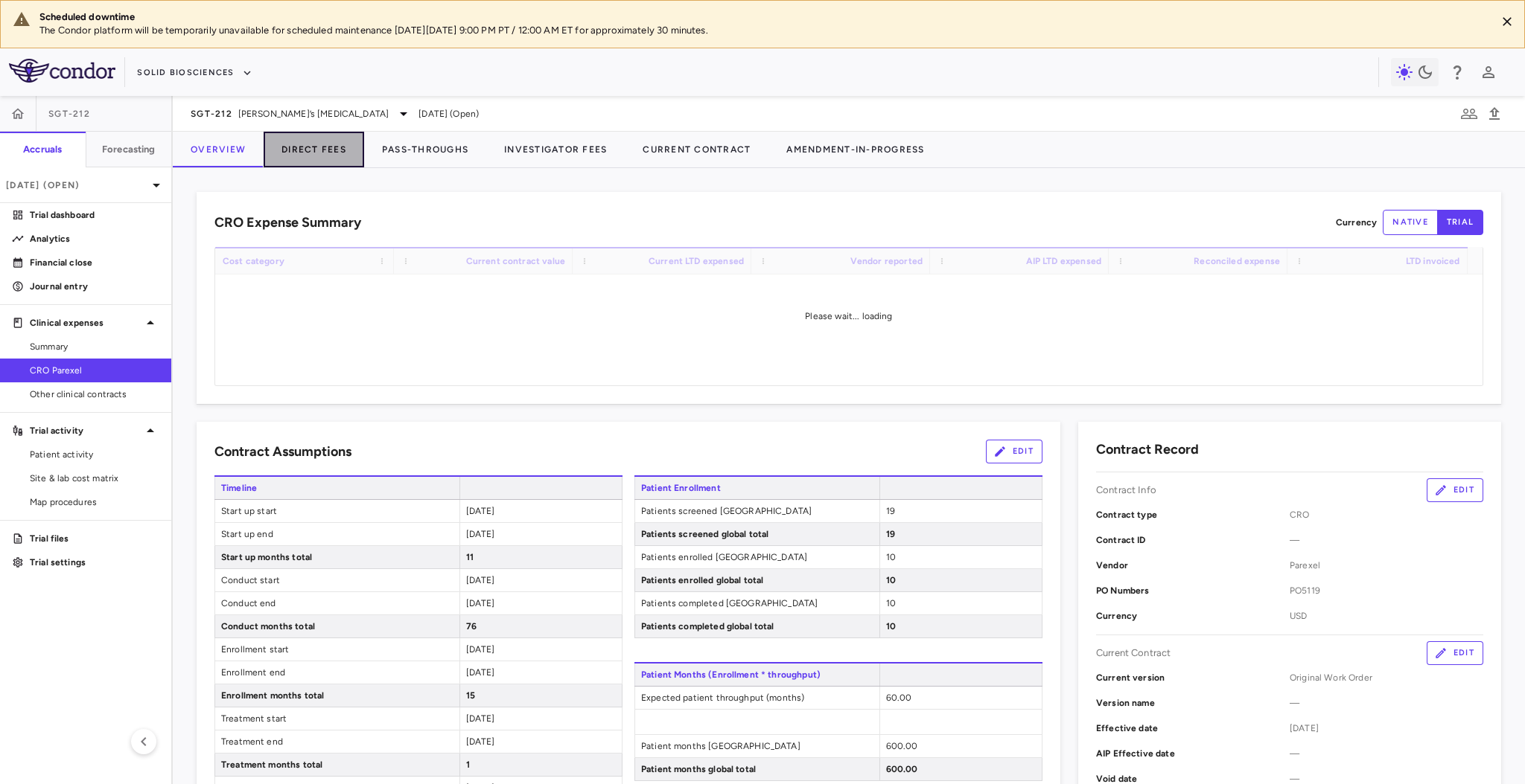
click at [319, 153] on button "Direct Fees" at bounding box center [314, 149] width 101 height 36
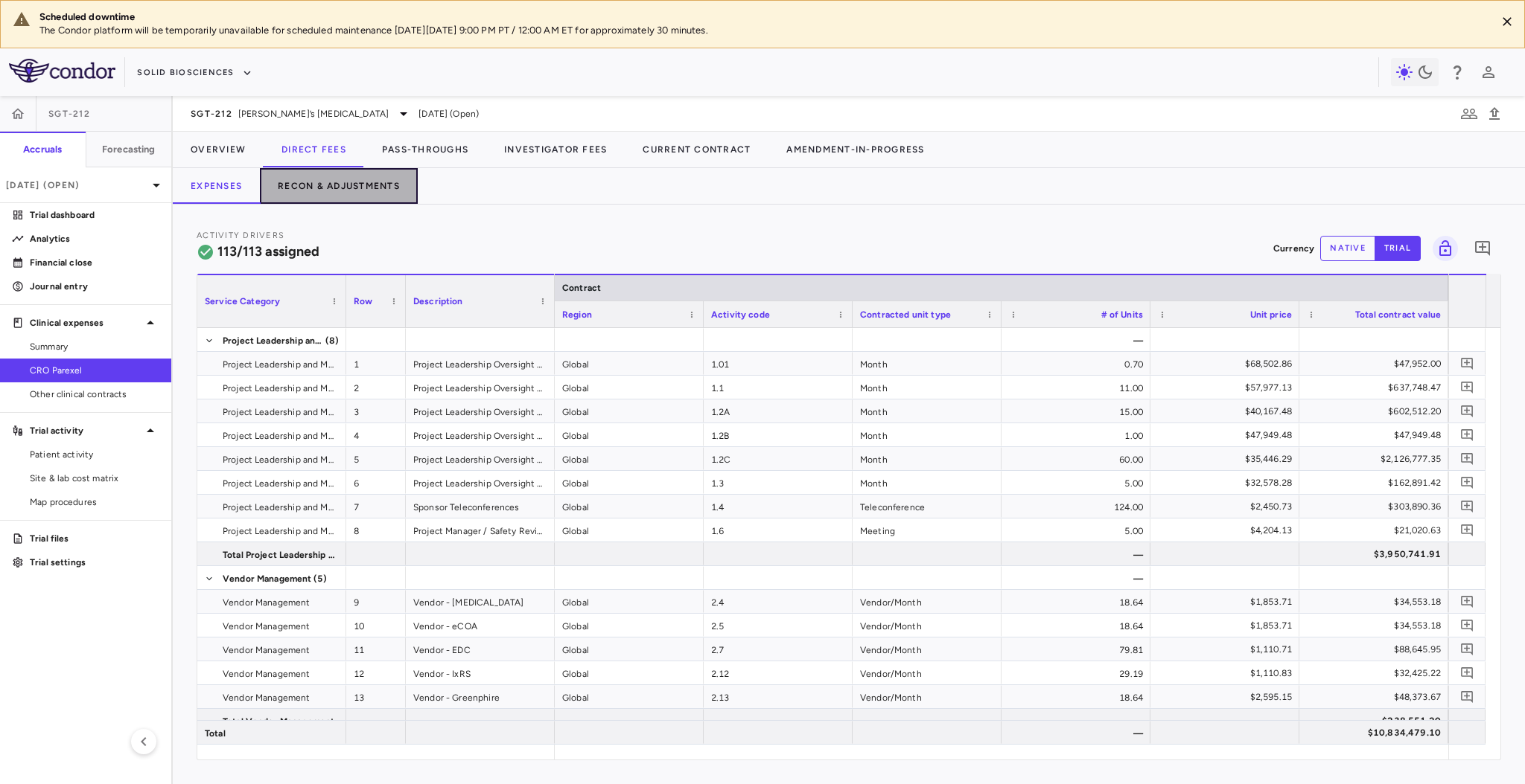
click at [352, 179] on button "Recon & Adjustments" at bounding box center [338, 185] width 158 height 36
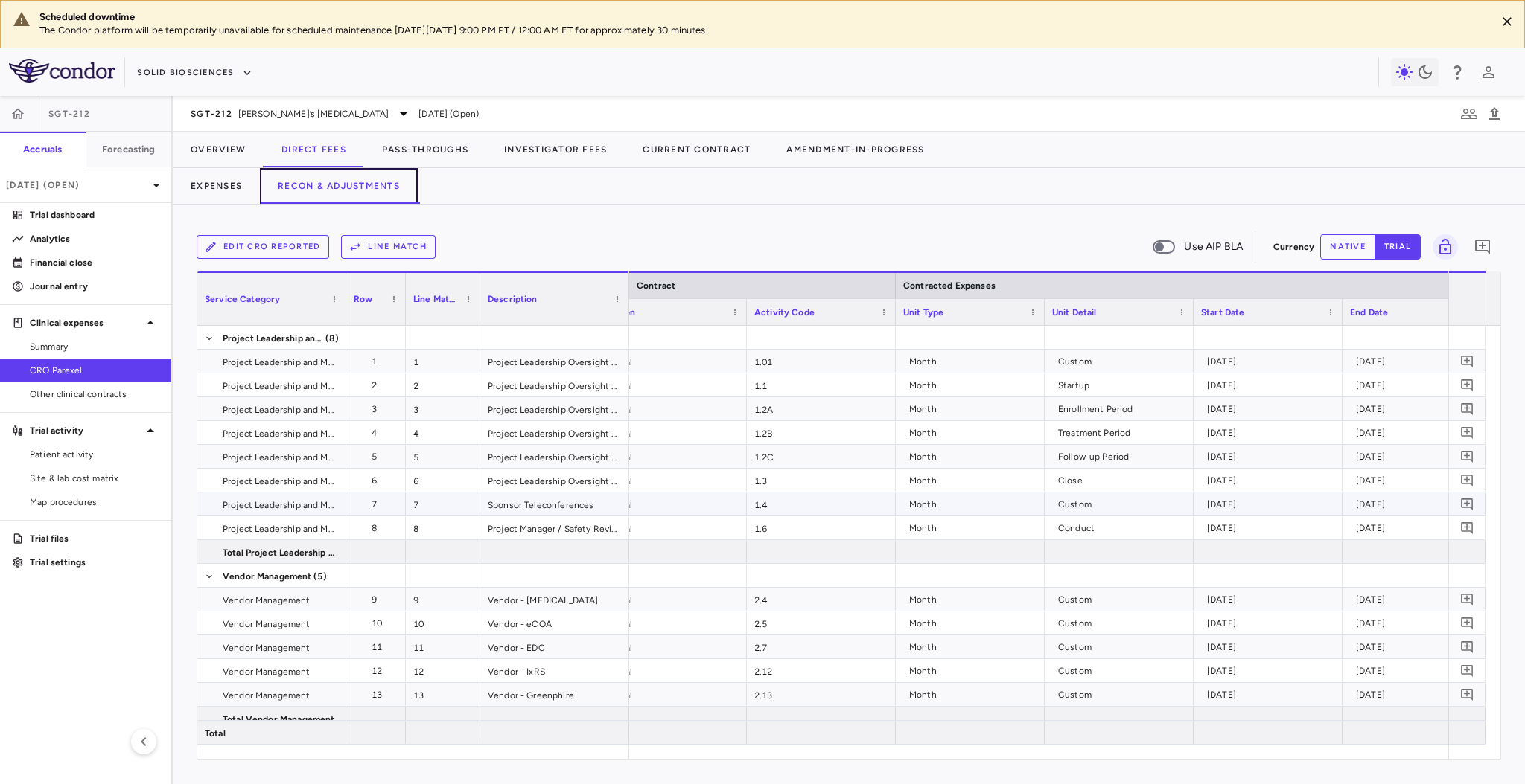
scroll to position [0, 36]
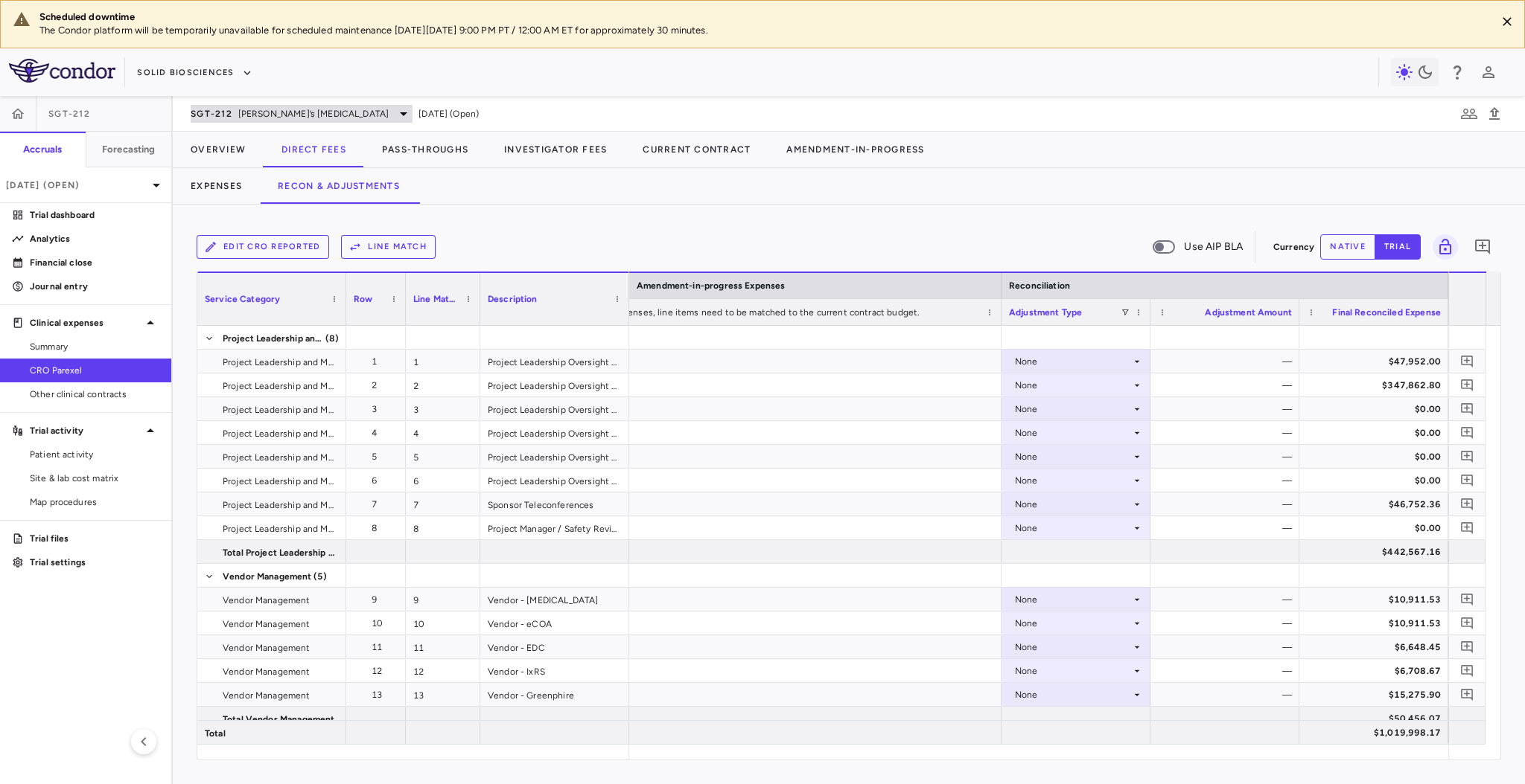
click at [228, 116] on span "SGT-212" at bounding box center [211, 113] width 42 height 12
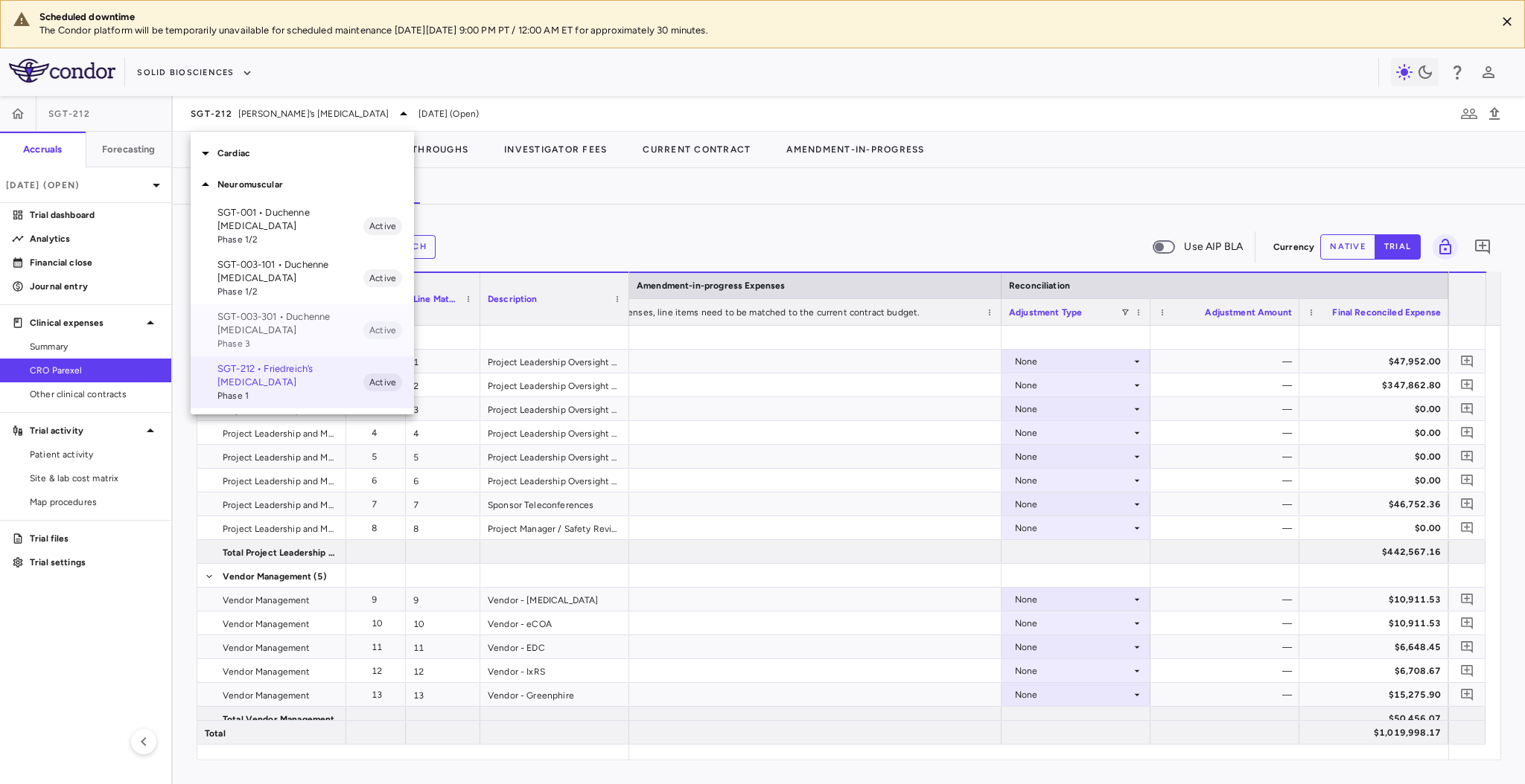
click at [286, 327] on p "SGT-003-301 • Duchenne [MEDICAL_DATA]" at bounding box center [290, 324] width 146 height 27
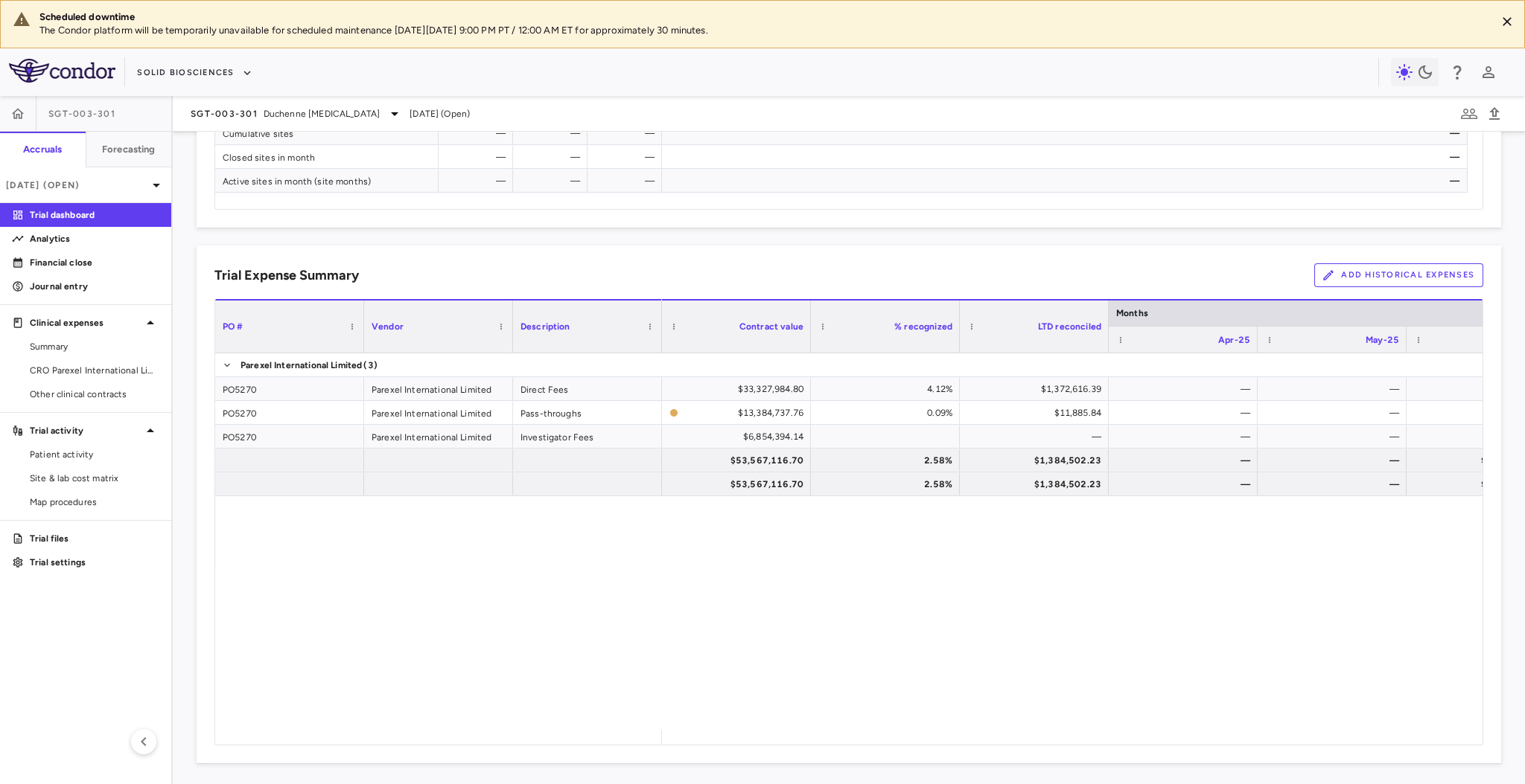
scroll to position [839, 0]
click at [1371, 287] on div "Trial Expense Summary Add Historical Expenses Drag here to set column labels PO…" at bounding box center [848, 502] width 1304 height 518
click at [1379, 279] on button "Add Historical Expenses" at bounding box center [1399, 273] width 169 height 24
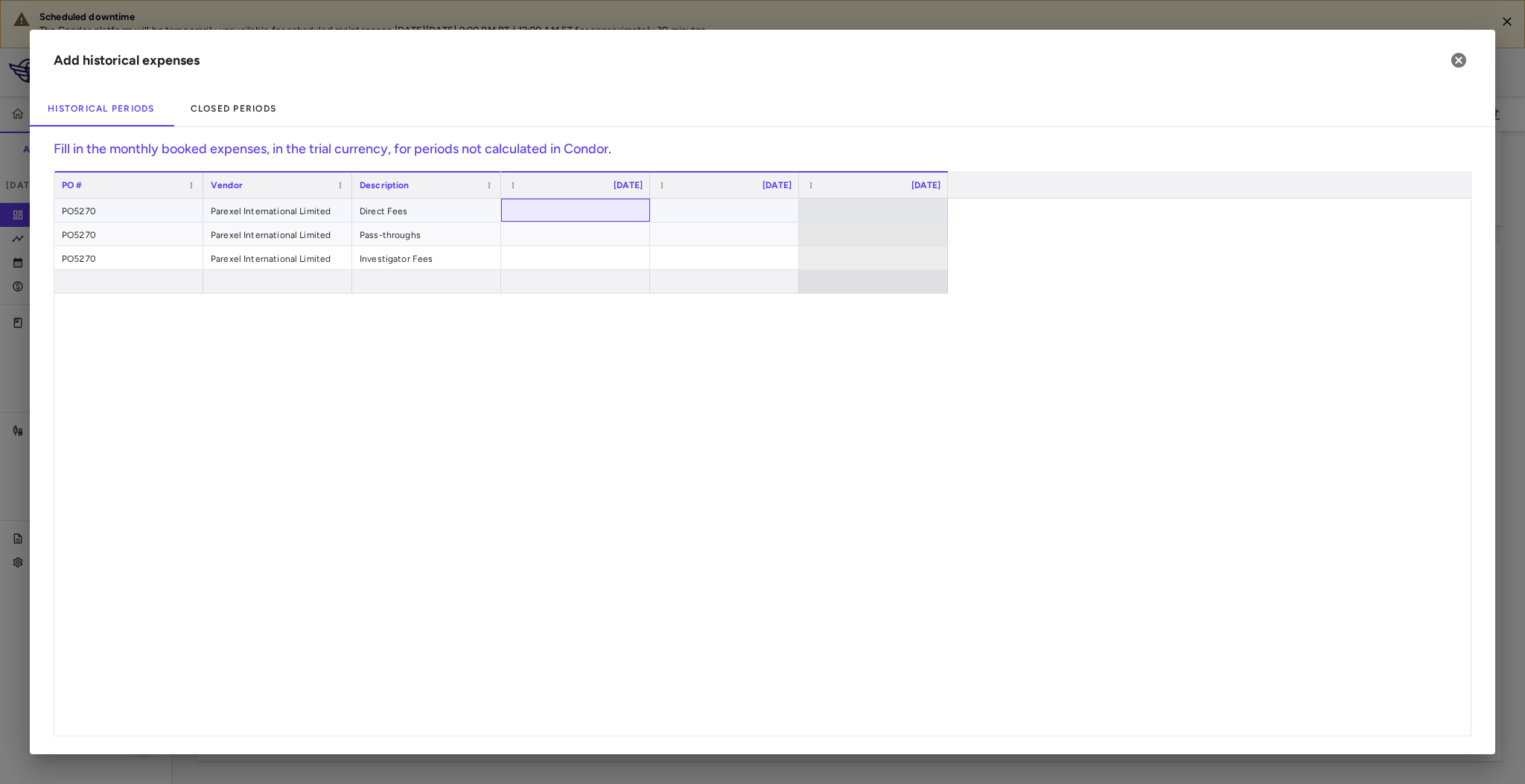
click at [600, 219] on div at bounding box center [576, 210] width 134 height 22
type input "*"
click at [1007, 541] on div "$557,002.00 $437,225.00 $0.00 $0.00 $557,002.00 $437,225.00" at bounding box center [986, 468] width 969 height 537
click at [1466, 57] on icon "button" at bounding box center [1459, 60] width 18 height 18
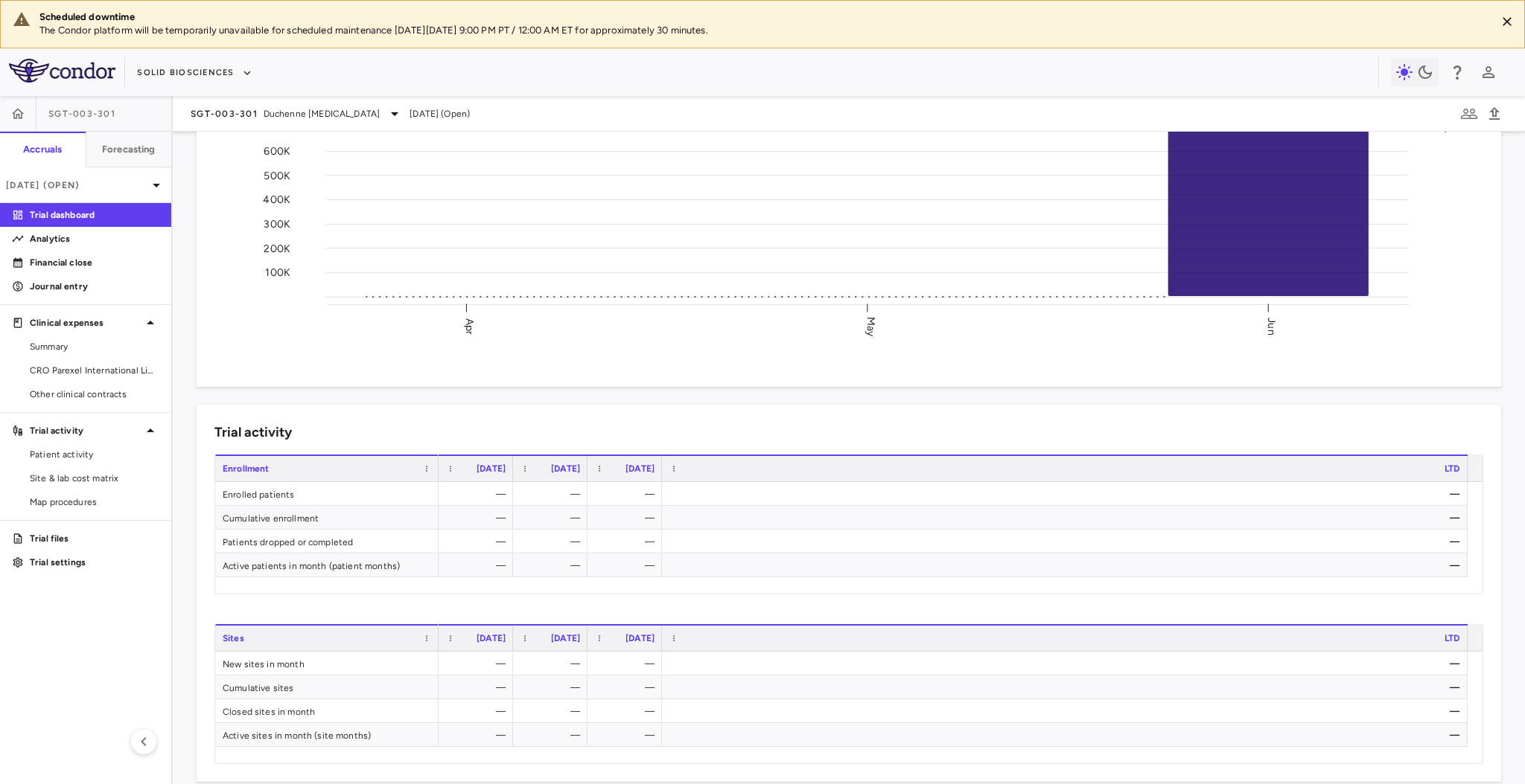
scroll to position [0, 0]
